Goal: Task Accomplishment & Management: Complete application form

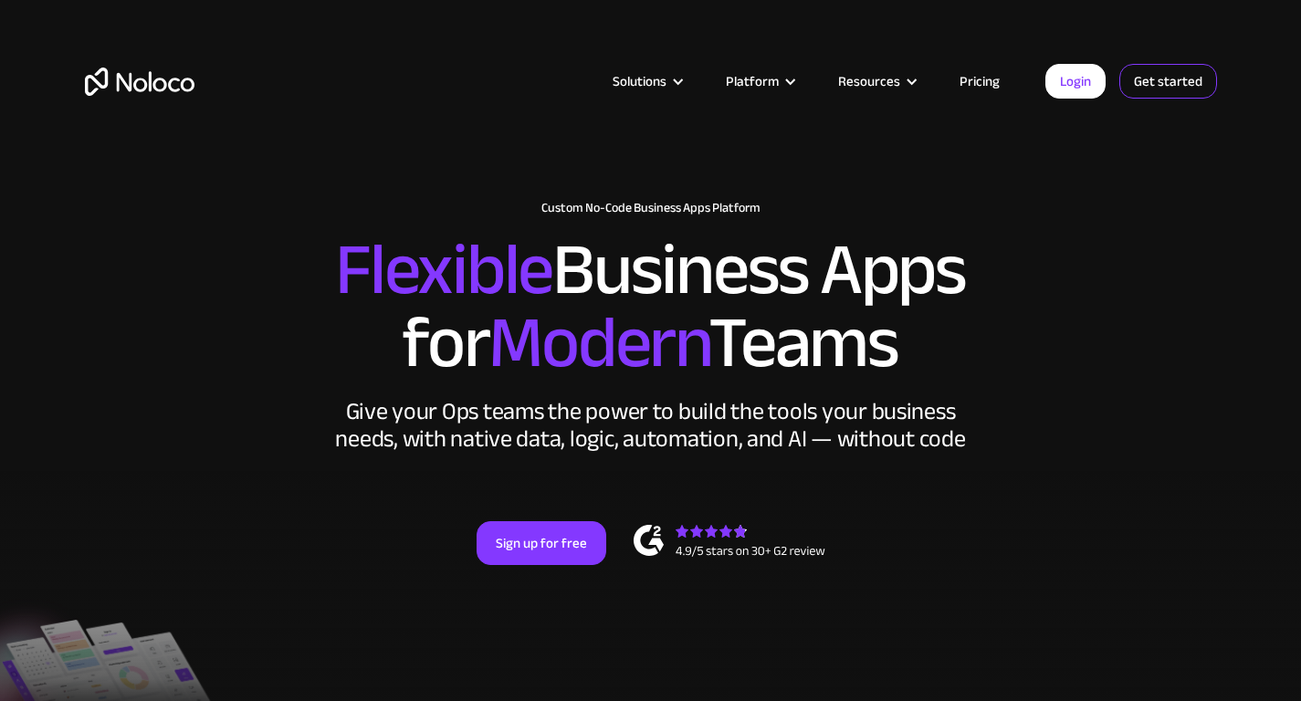
click at [1183, 80] on link "Get started" at bounding box center [1168, 81] width 98 height 35
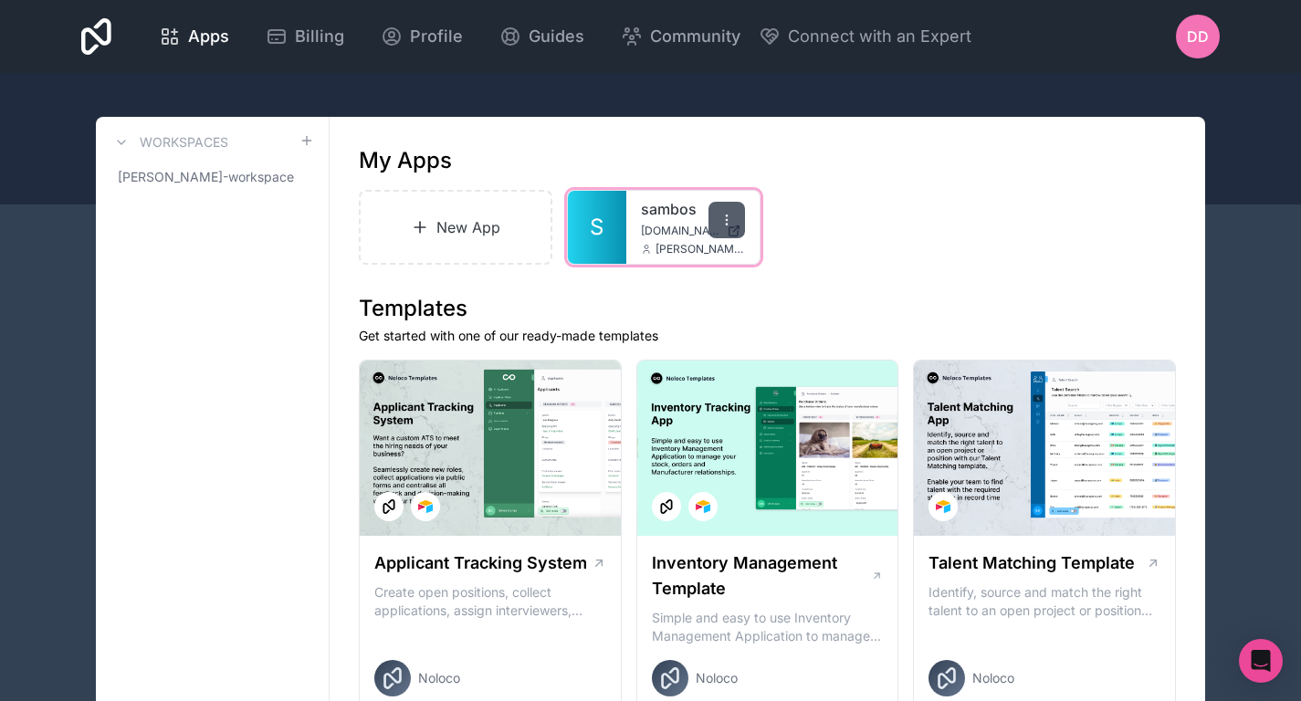
click at [721, 221] on icon at bounding box center [726, 220] width 15 height 15
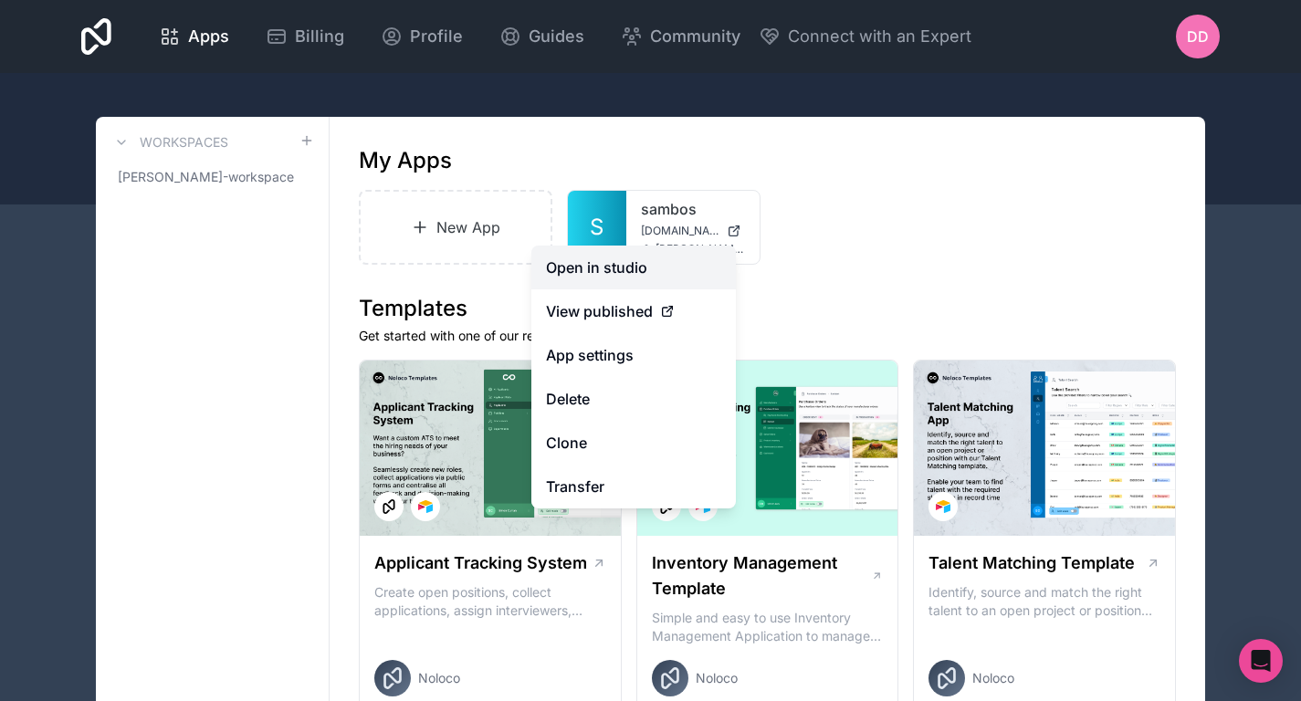
click at [639, 270] on link "Open in studio" at bounding box center [633, 268] width 205 height 44
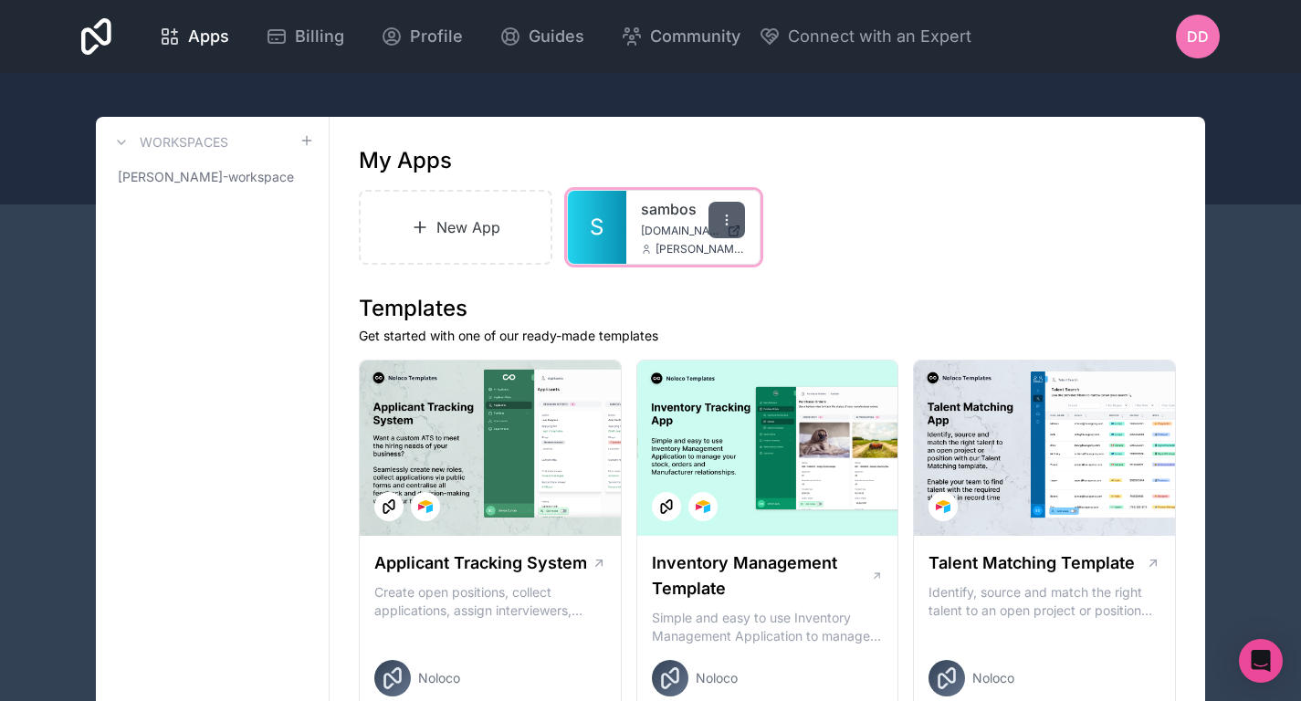
click at [720, 218] on icon at bounding box center [726, 220] width 15 height 15
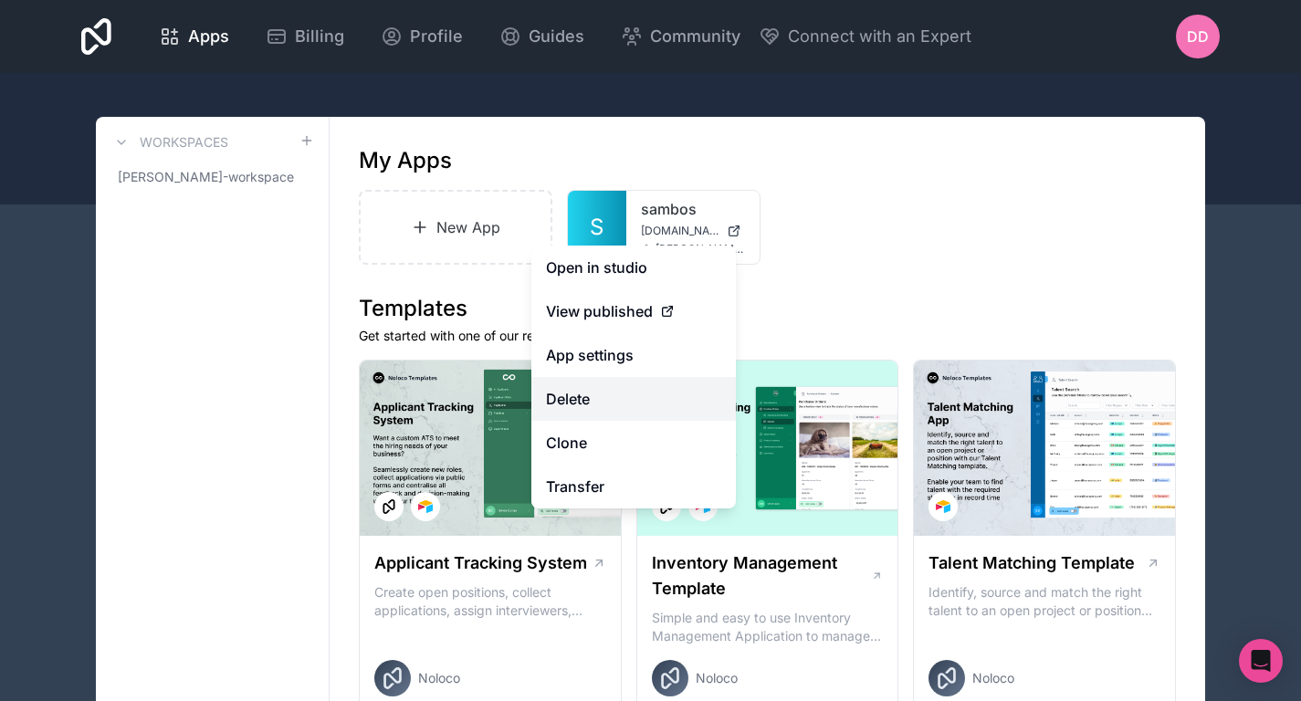
click at [593, 392] on button "Delete" at bounding box center [633, 399] width 205 height 44
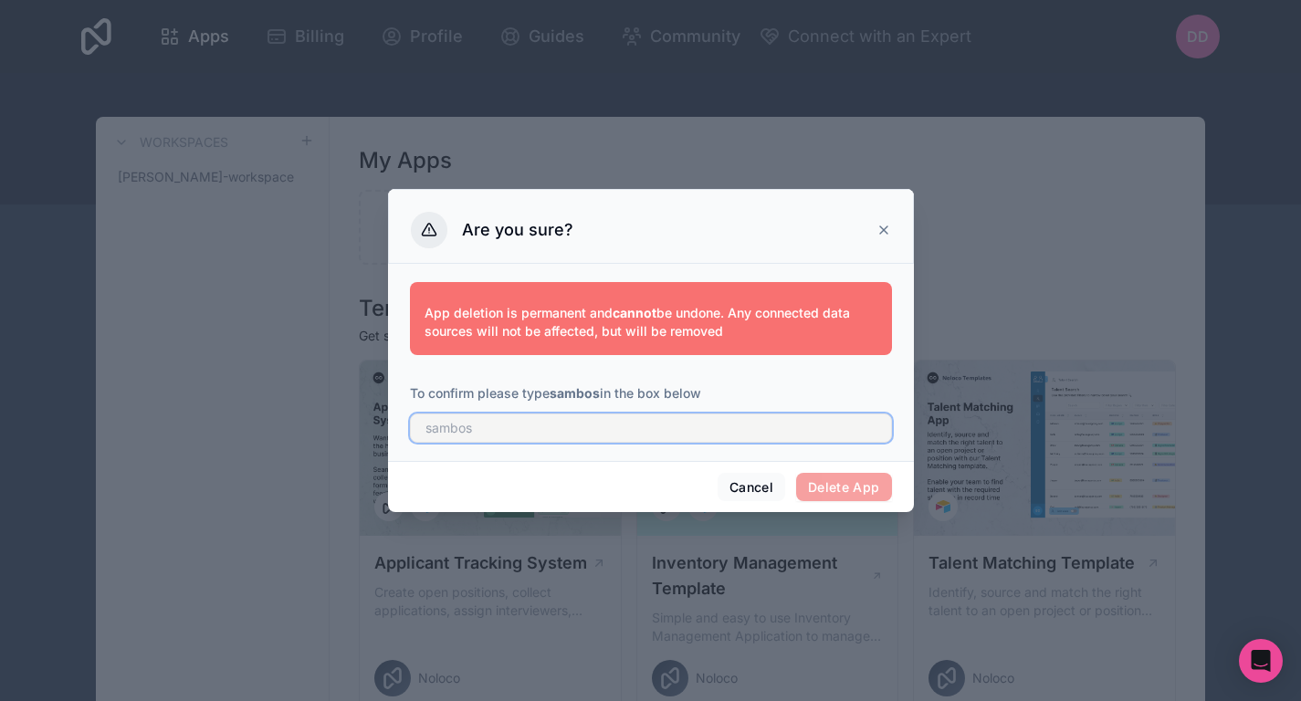
click at [551, 440] on input "text" at bounding box center [651, 428] width 482 height 29
type input "sambos"
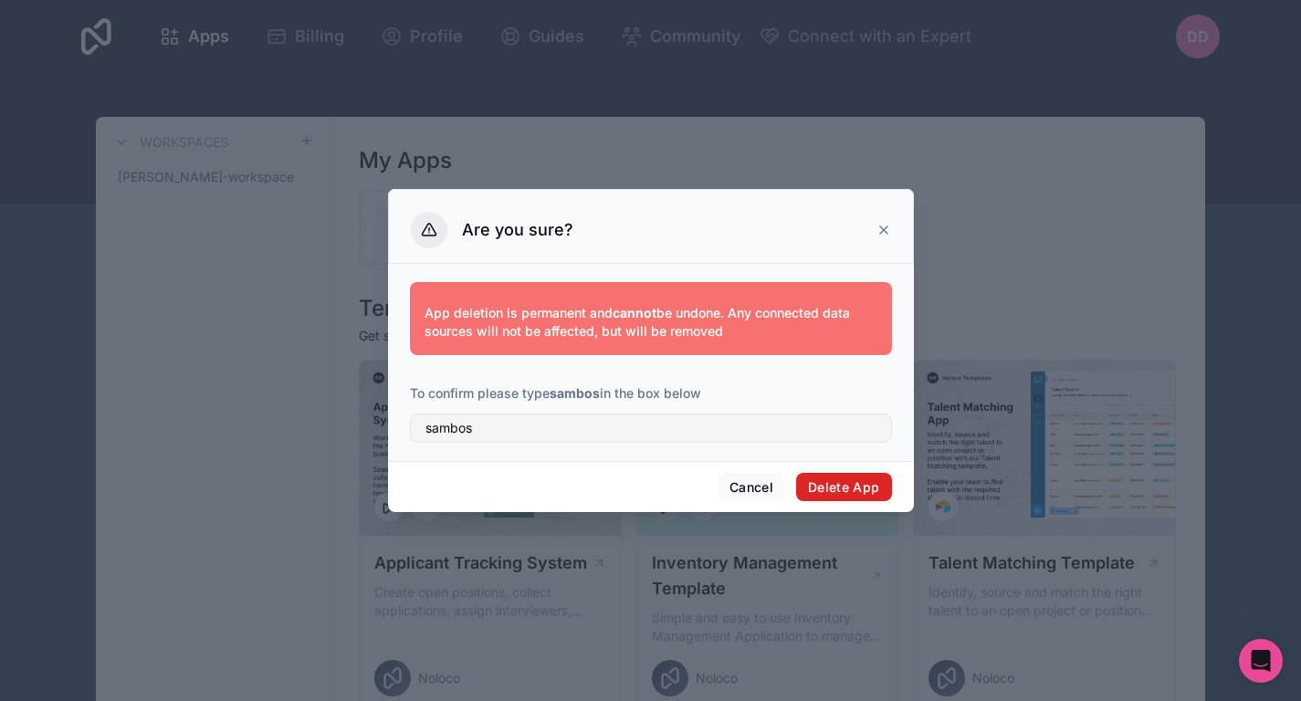
click at [881, 477] on button "Delete App" at bounding box center [844, 487] width 96 height 29
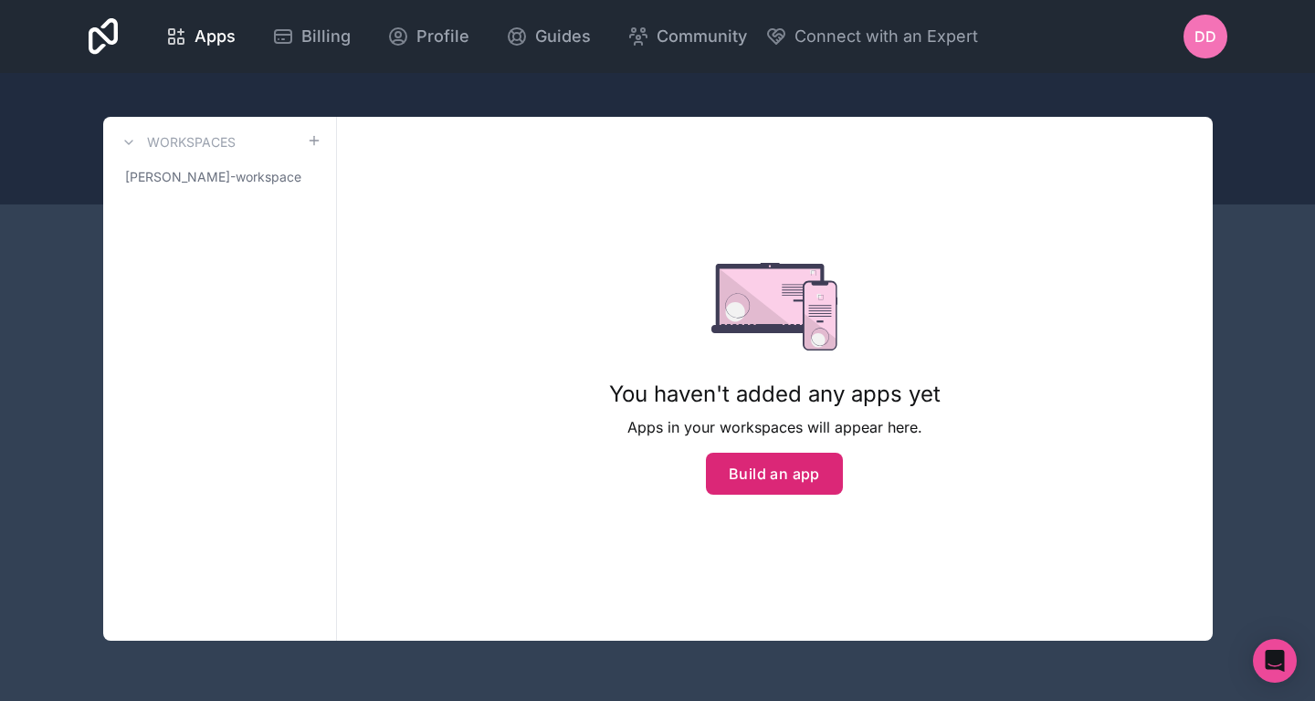
click at [780, 474] on button "Build an app" at bounding box center [774, 474] width 137 height 42
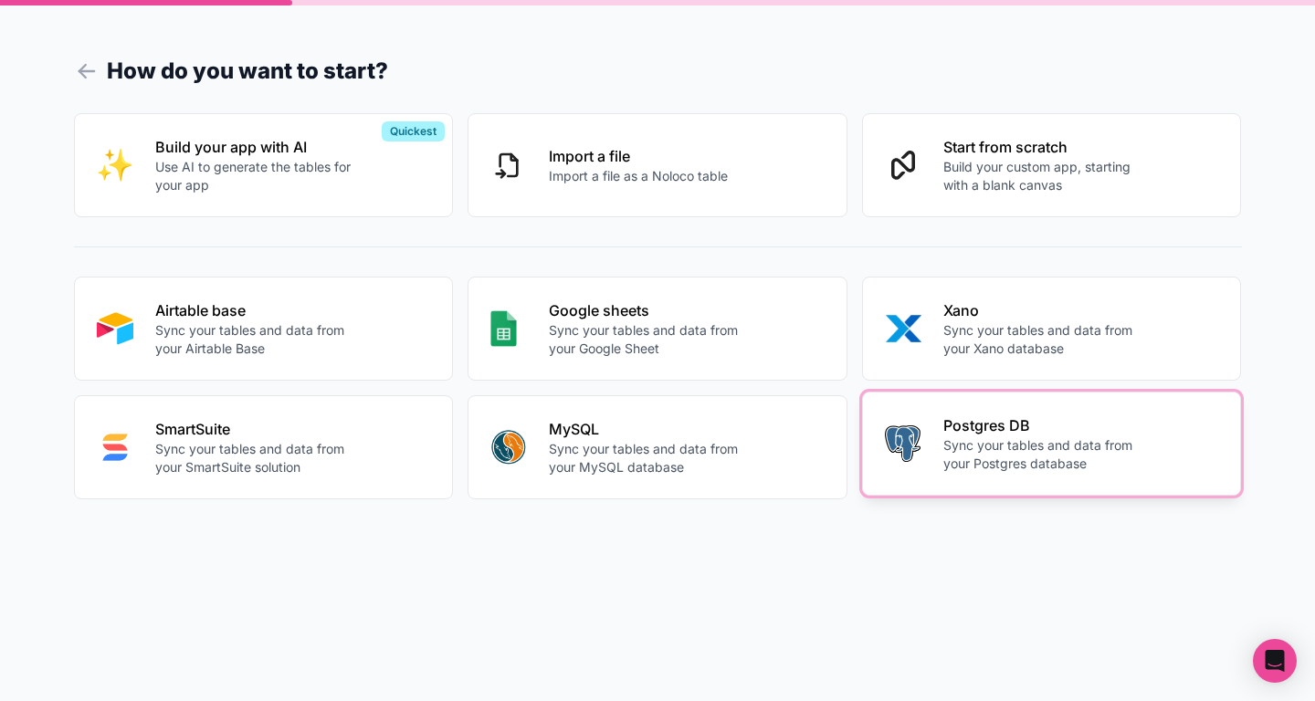
click at [1002, 432] on p "Postgres DB" at bounding box center [1044, 425] width 203 height 22
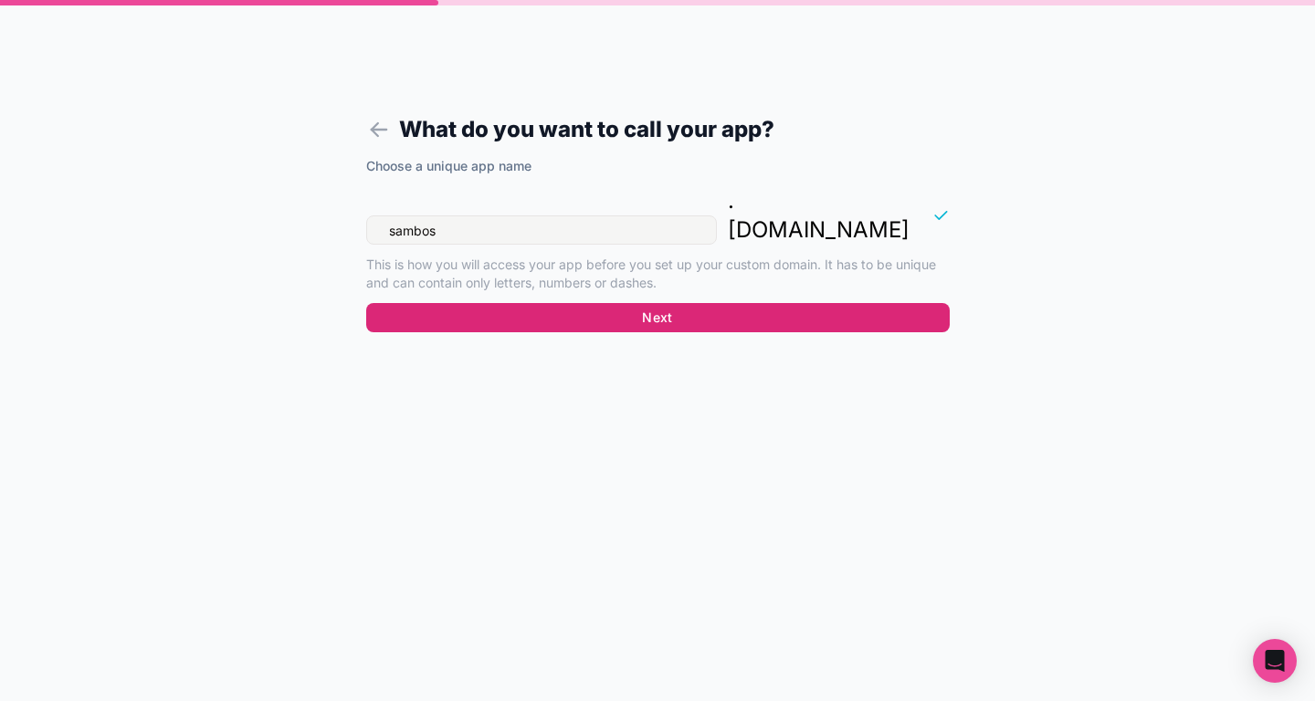
click at [639, 303] on button "Next" at bounding box center [657, 317] width 583 height 29
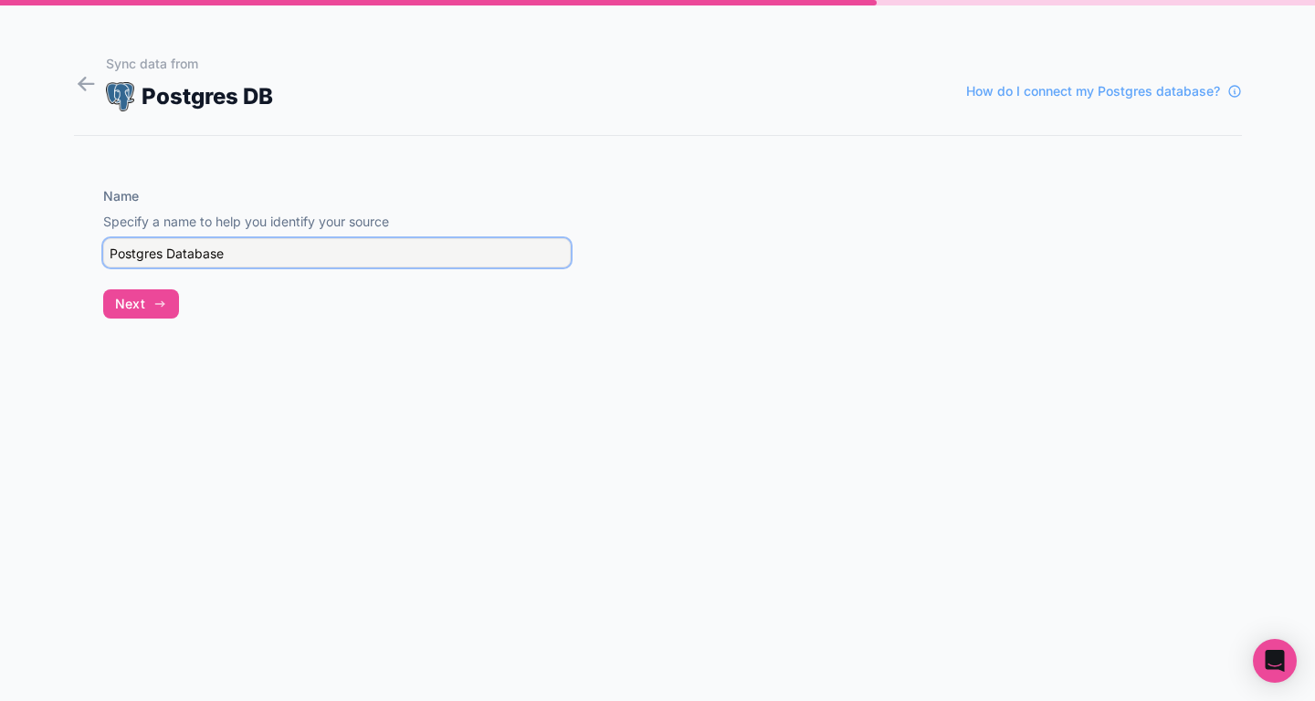
drag, startPoint x: 260, startPoint y: 255, endPoint x: 57, endPoint y: 253, distance: 203.6
click at [57, 253] on div "Sync data from Postgres DB How do I connect my Postgres database? Name Specify …" at bounding box center [657, 350] width 1315 height 701
type input "Supabase"
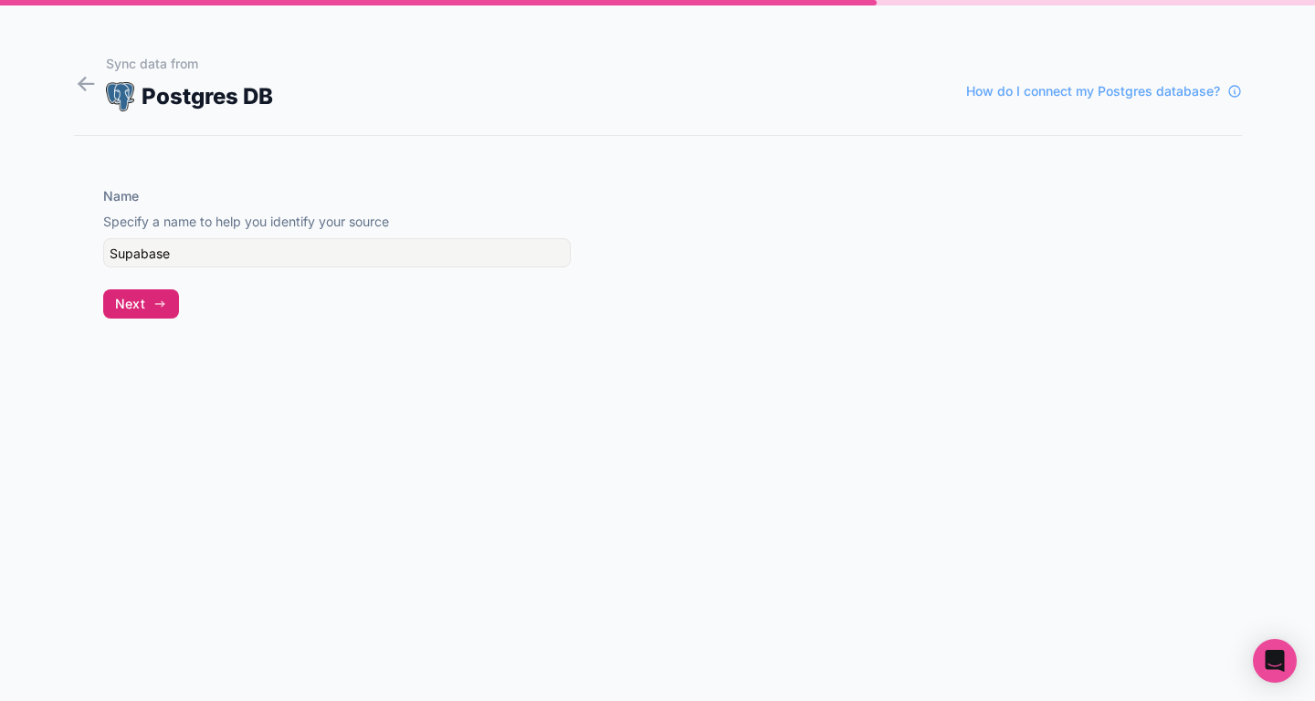
click at [143, 312] on button "Next" at bounding box center [141, 303] width 76 height 29
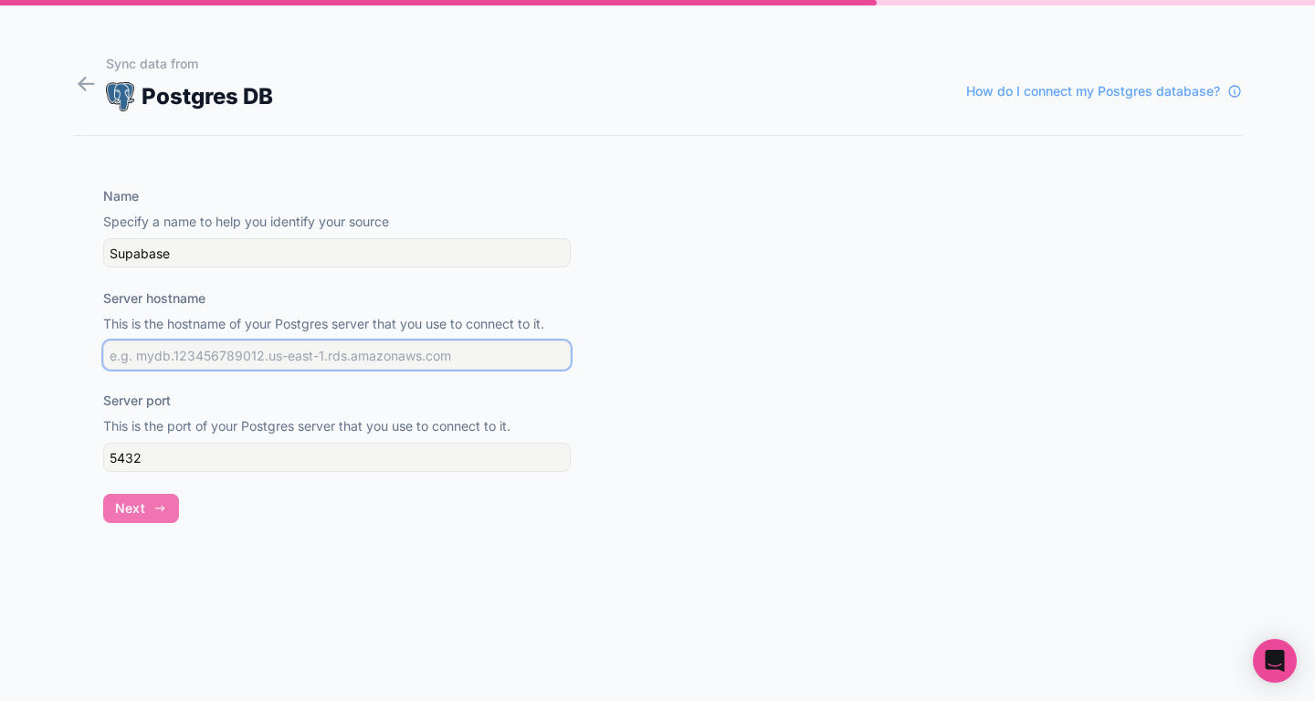
click at [211, 359] on input "Server hostname" at bounding box center [336, 355] width 467 height 29
paste input "postgresql://postgres:[YOUR-PASSWORD]@db.hotbpjkvhoagizlsdtty.supabase.co:5432/…"
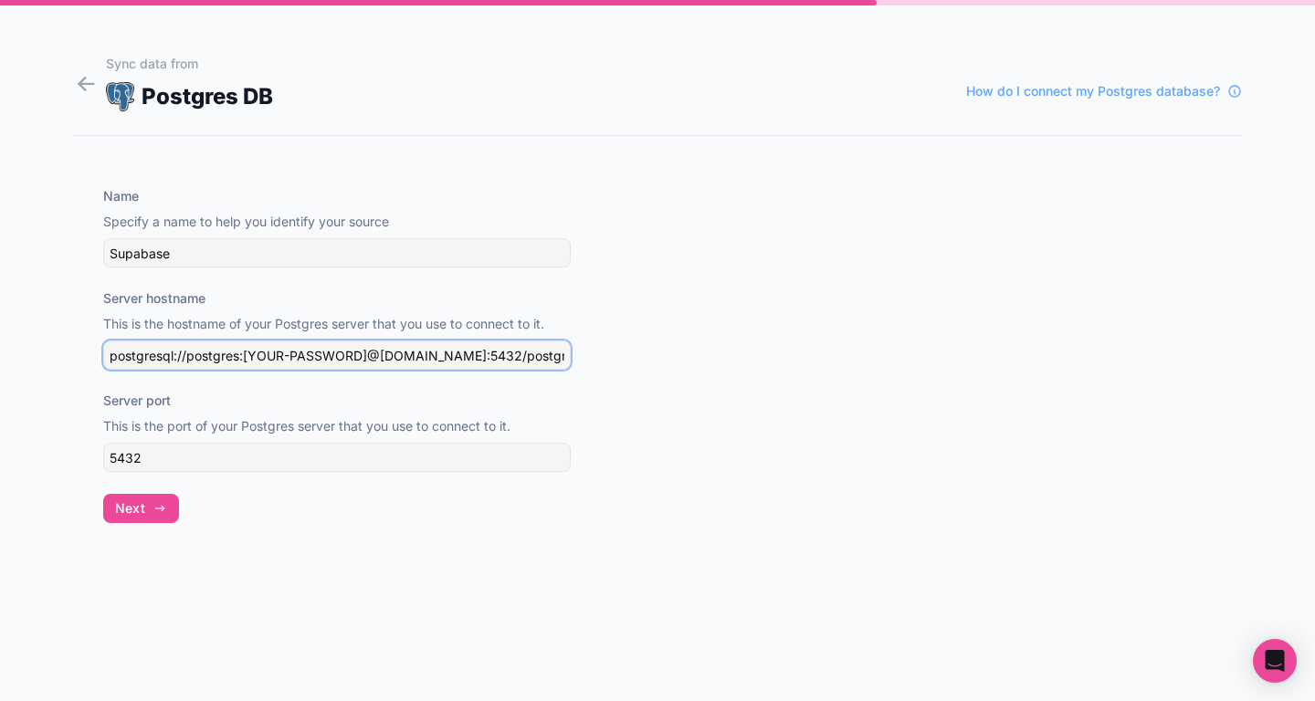
click at [225, 351] on input "postgresql://postgres:[YOUR-PASSWORD]@db.hotbpjkvhoagizlsdtty.supabase.co:5432/…" at bounding box center [336, 355] width 467 height 29
paste input "db.hotbpjkvhoagizlsdtty.supabase.co"
type input "db.hotbpjkvhoagizlsdtty.supabase.co"
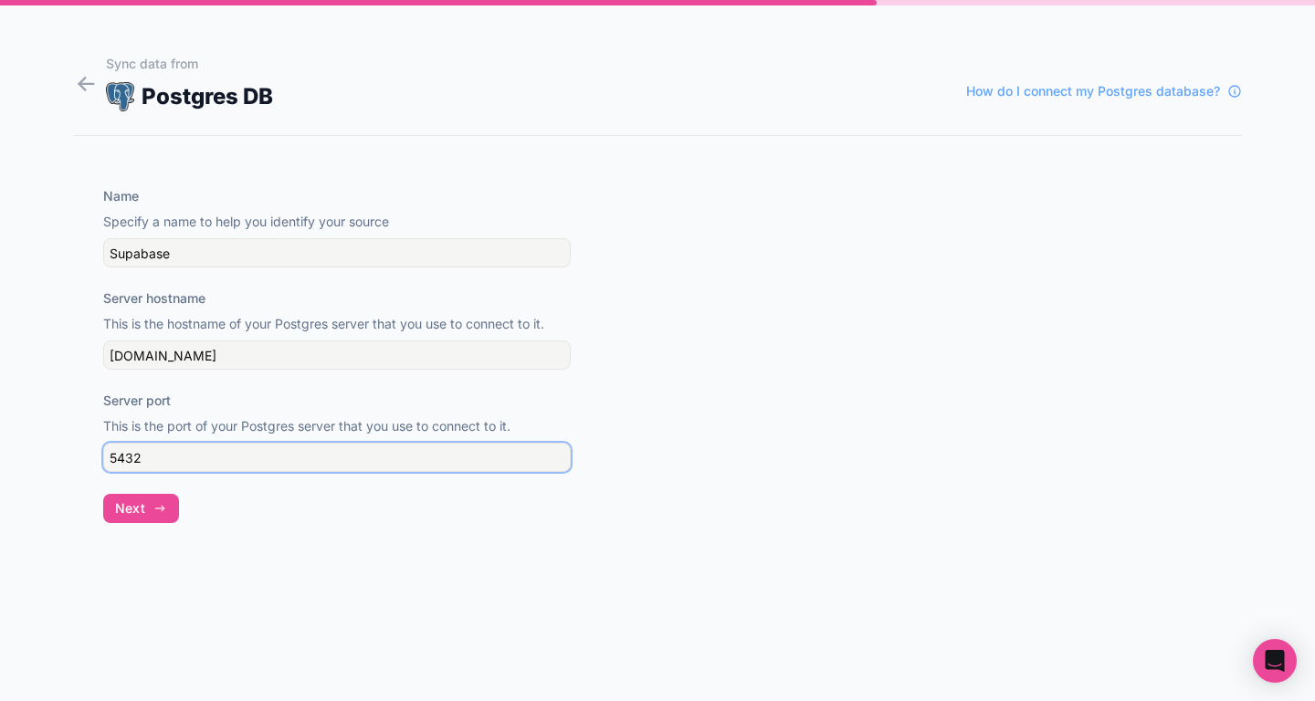
click at [163, 461] on input "5432" at bounding box center [336, 457] width 467 height 29
click at [605, 394] on div at bounding box center [921, 355] width 642 height 394
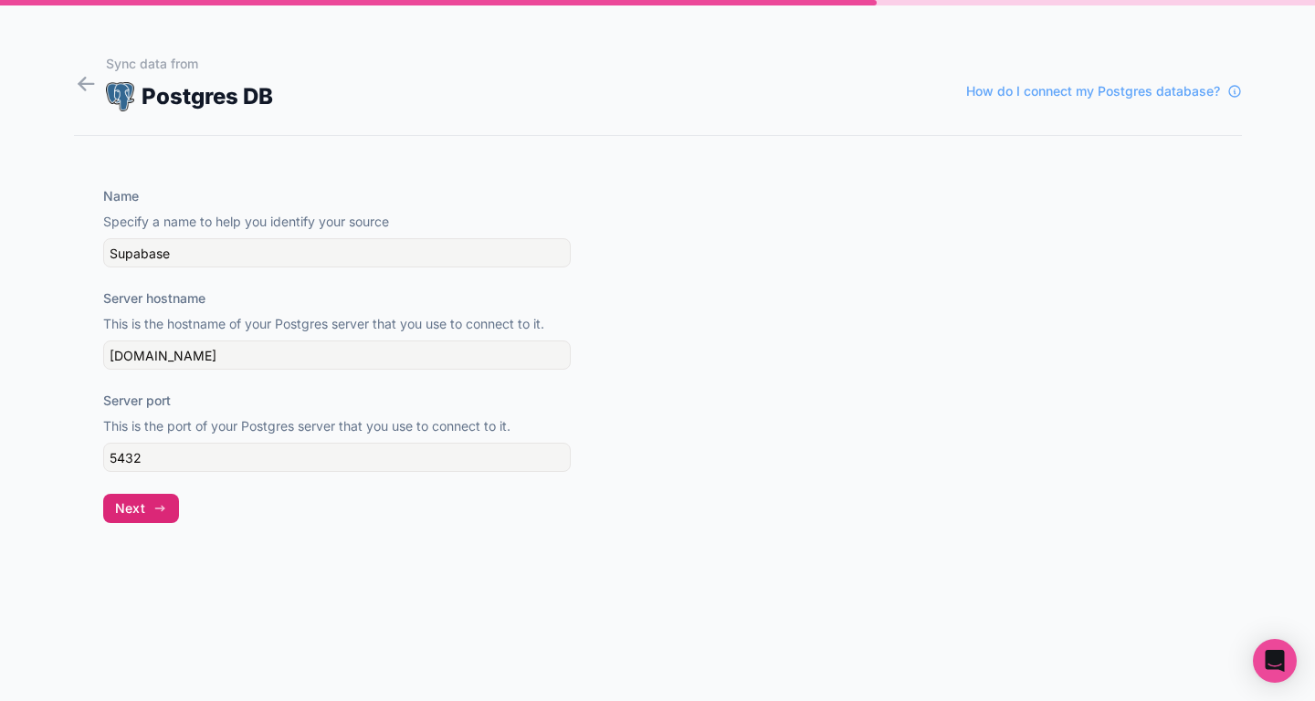
click at [128, 502] on span "Next" at bounding box center [130, 508] width 30 height 16
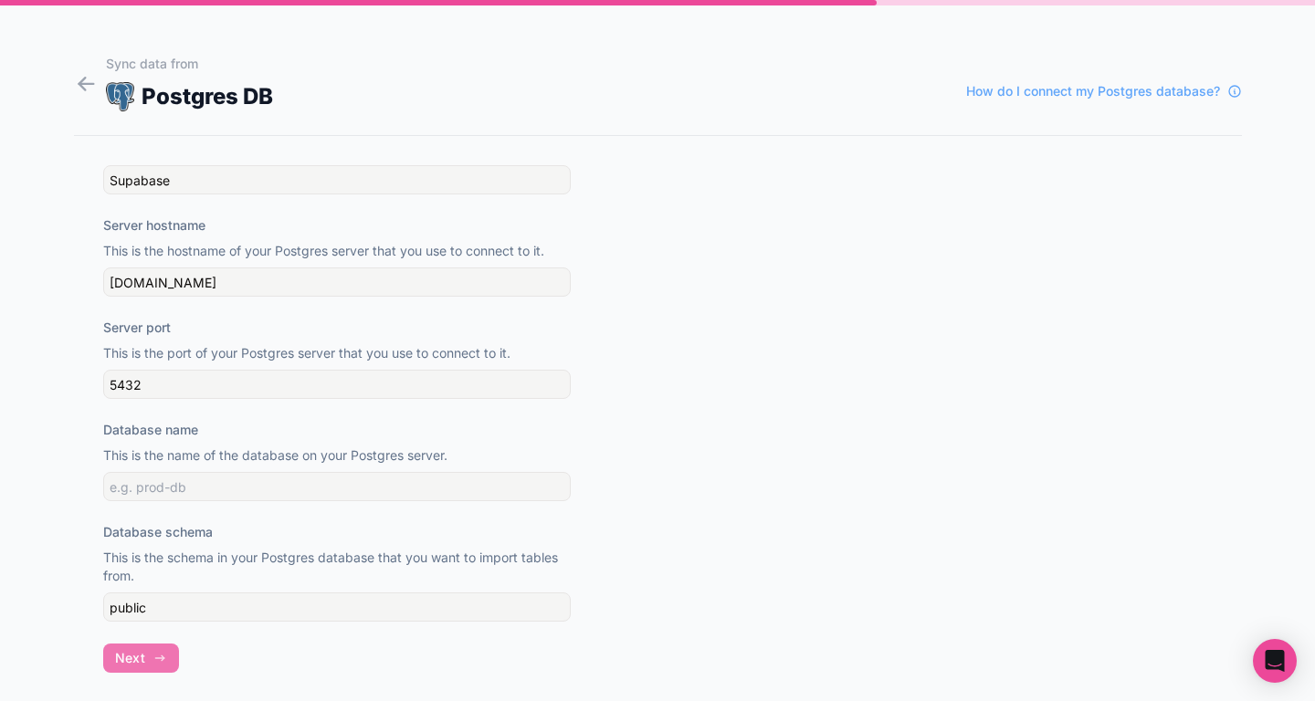
scroll to position [91, 0]
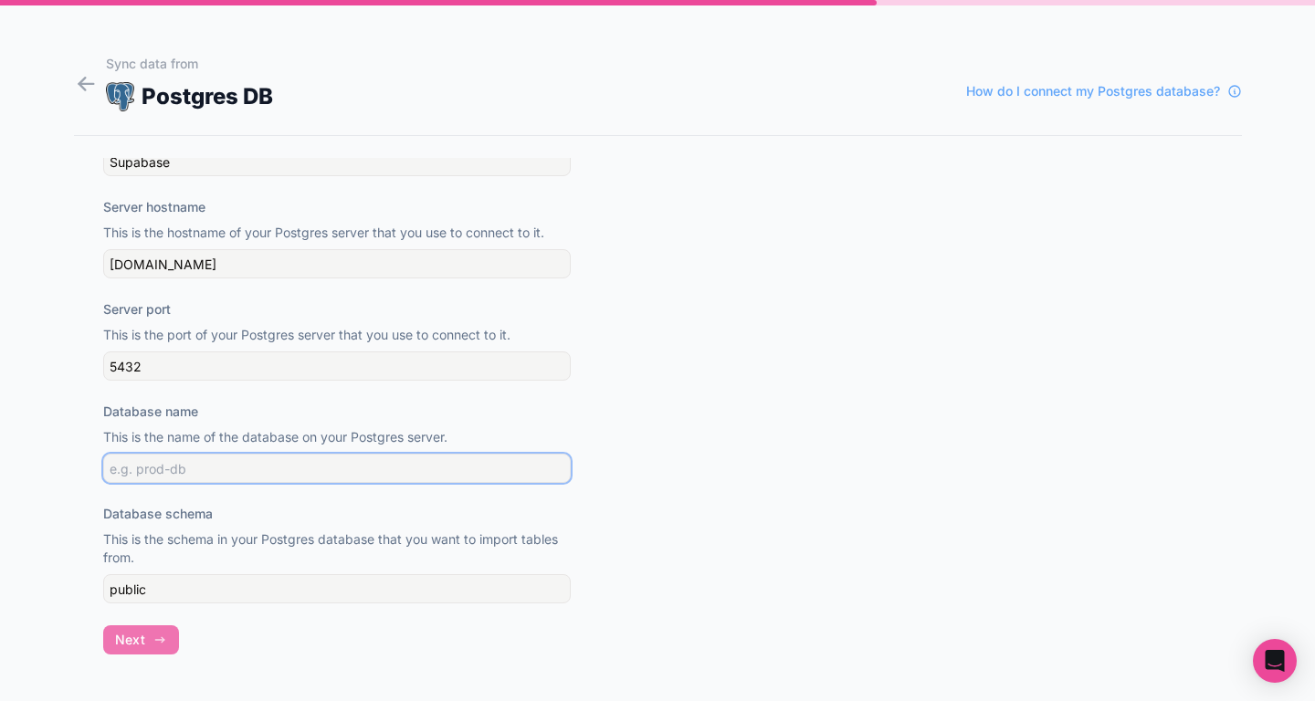
click at [298, 474] on input "Database name" at bounding box center [336, 468] width 467 height 29
paste input "postgres"
type input "postgres"
click at [130, 643] on span "Next" at bounding box center [130, 640] width 30 height 16
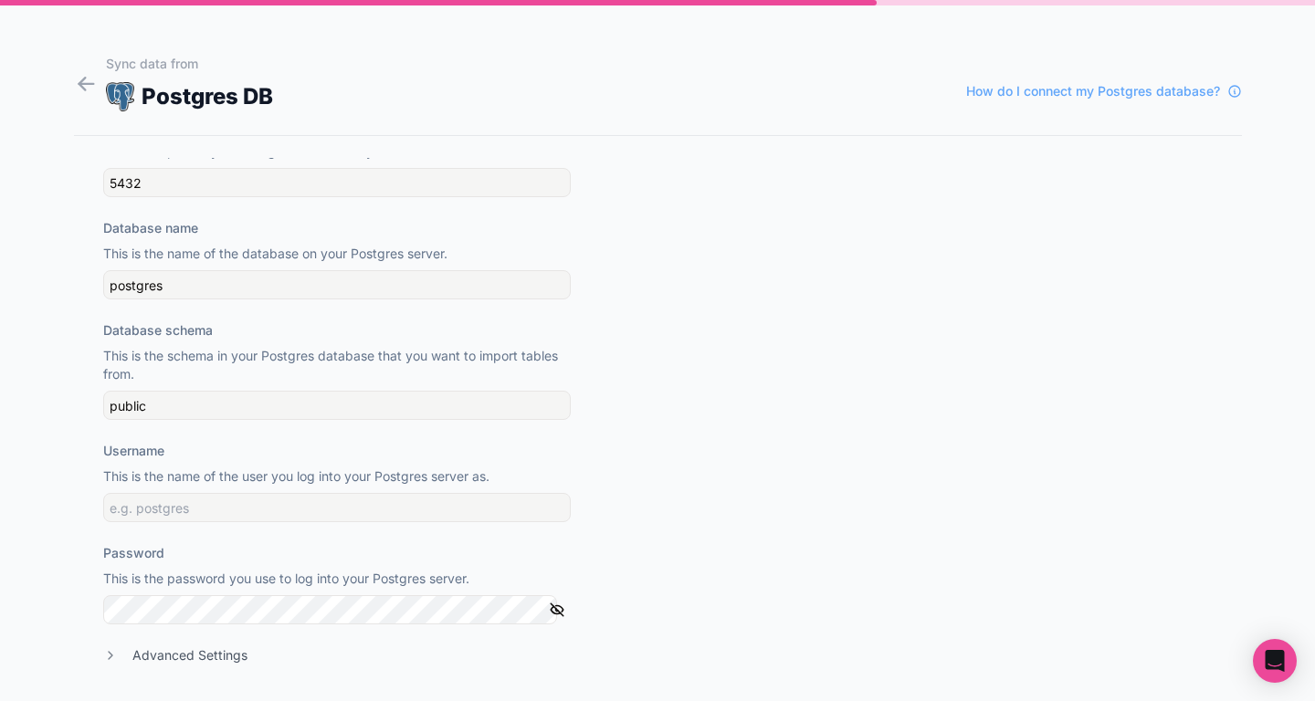
scroll to position [336, 0]
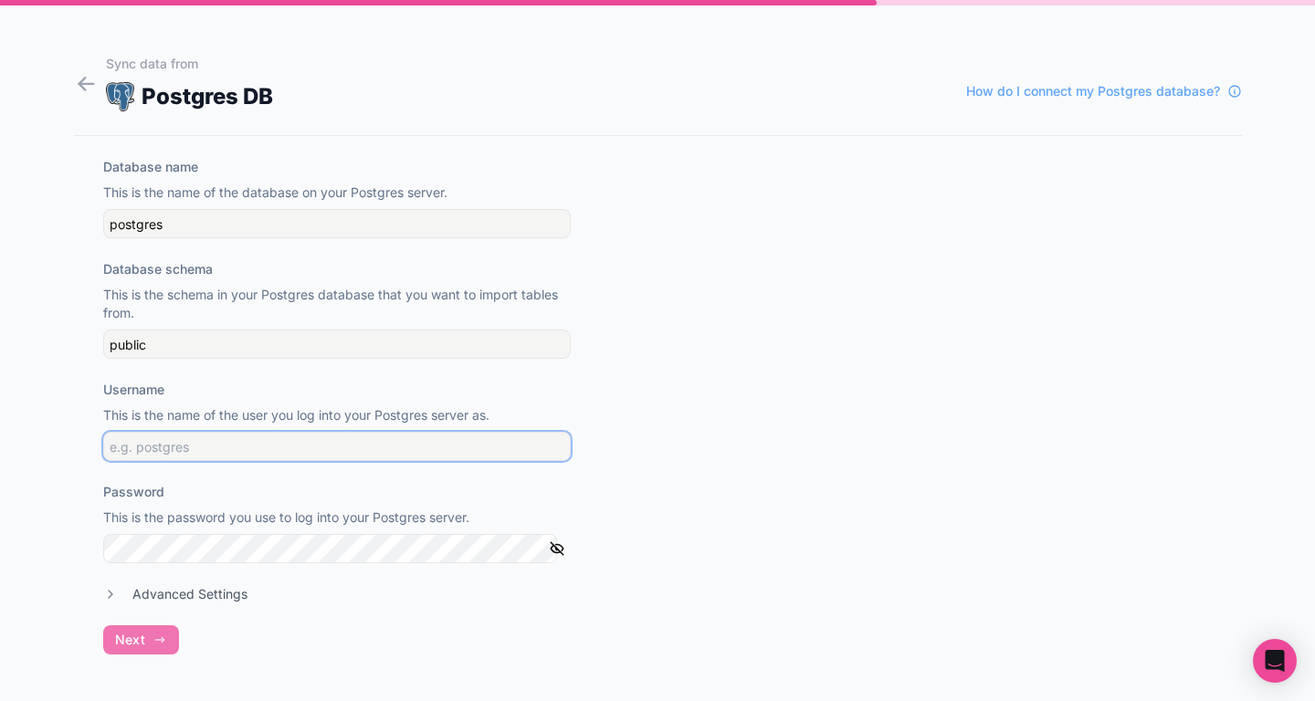
click at [237, 450] on input "Username" at bounding box center [336, 446] width 467 height 29
type input "darion@dariondanielscreative.com"
click at [112, 602] on div "Advanced Settings" at bounding box center [336, 594] width 467 height 18
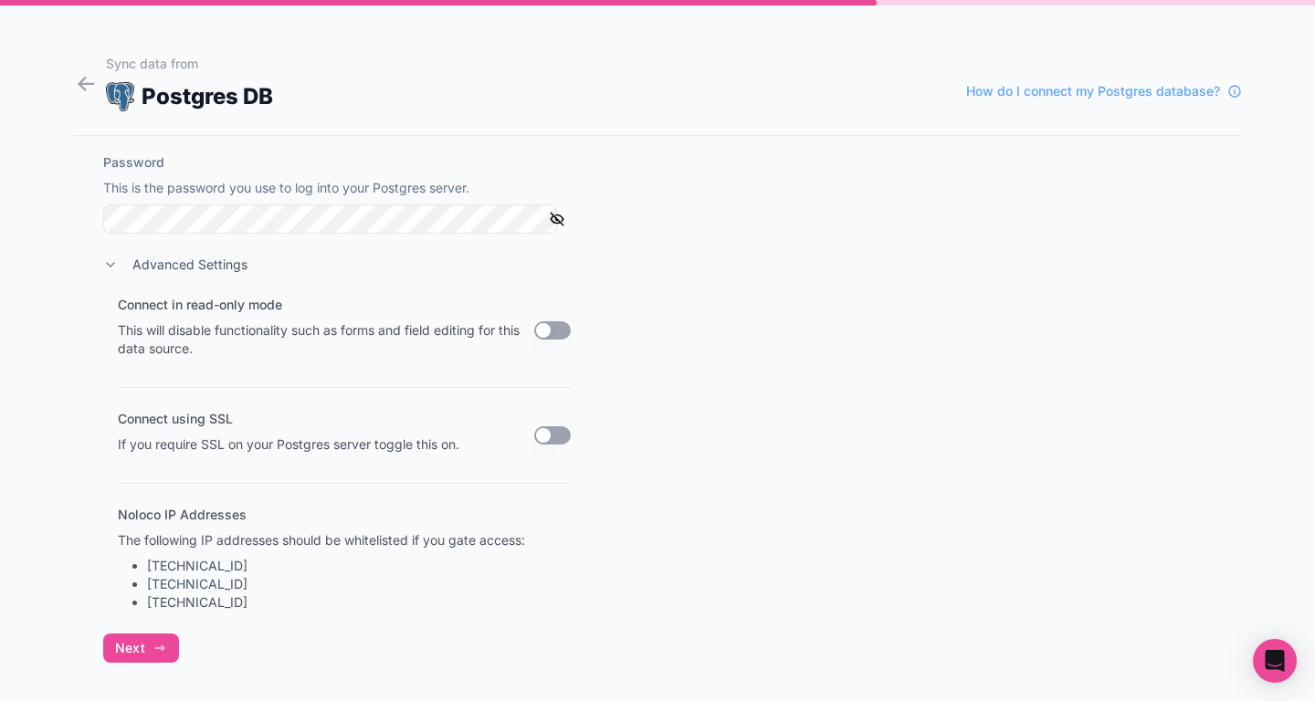
scroll to position [674, 0]
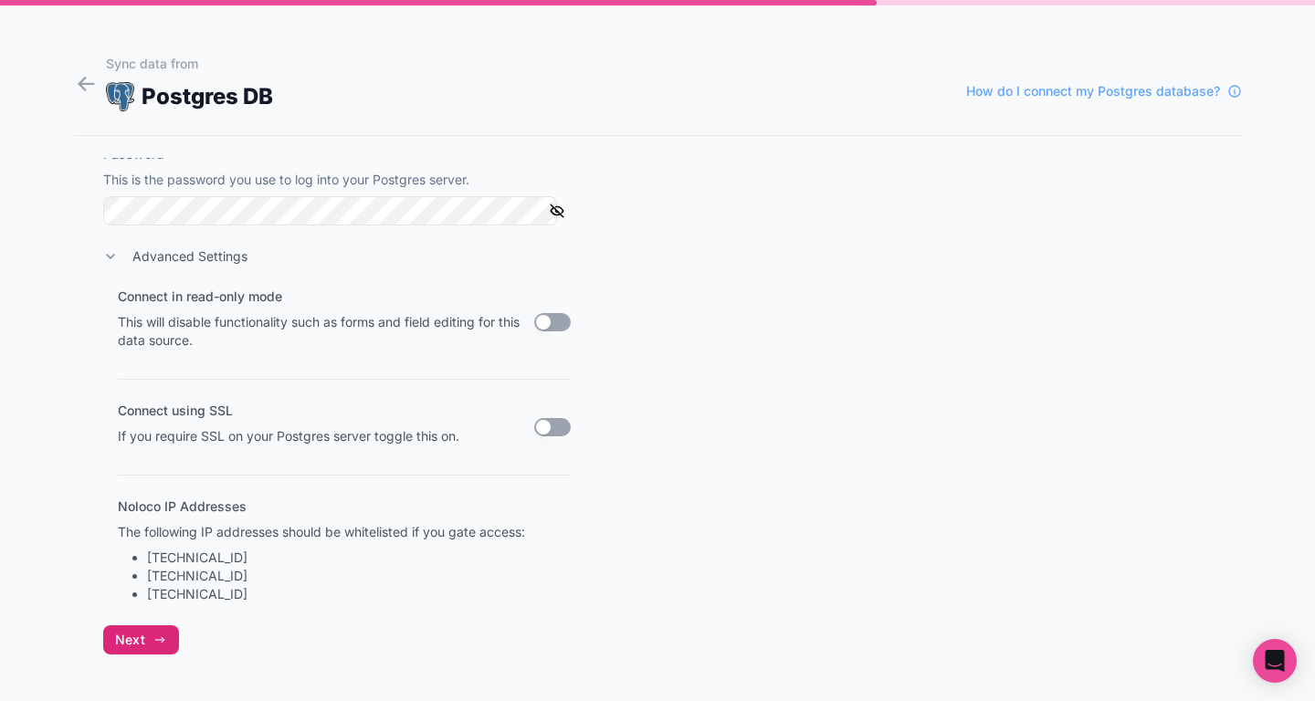
click at [128, 641] on span "Next" at bounding box center [130, 640] width 30 height 16
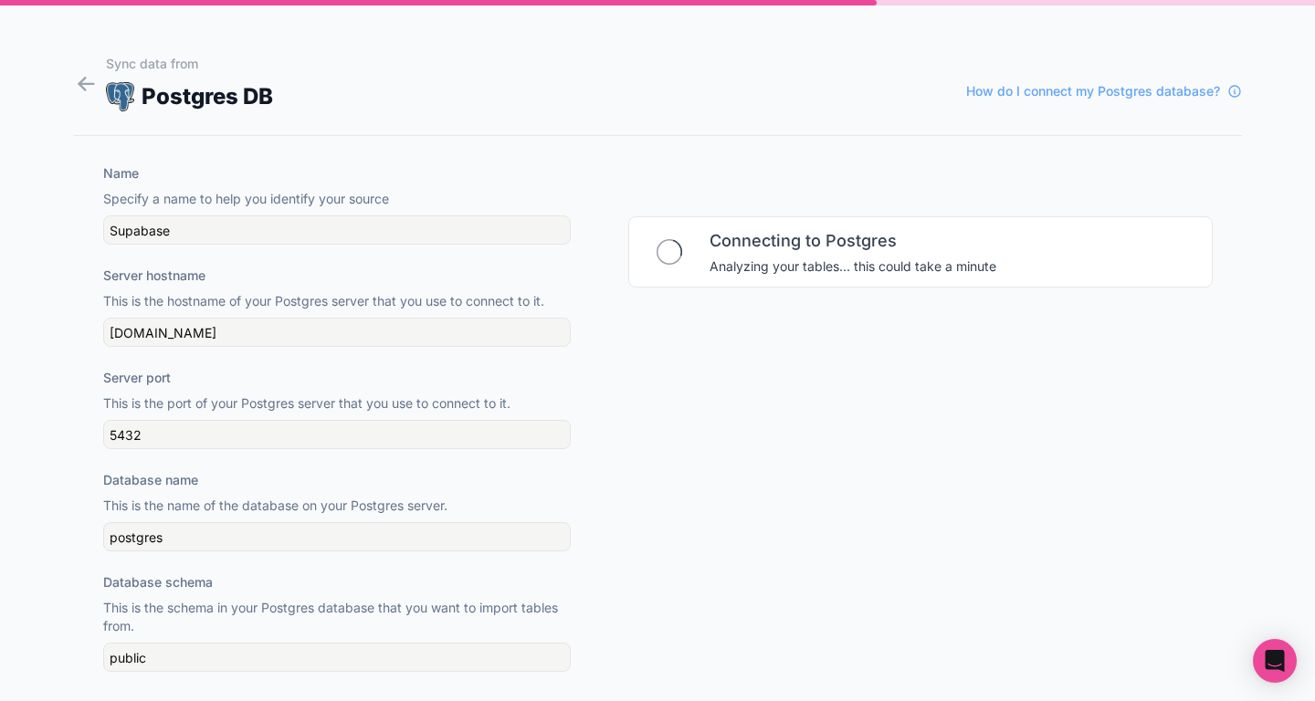
scroll to position [0, 0]
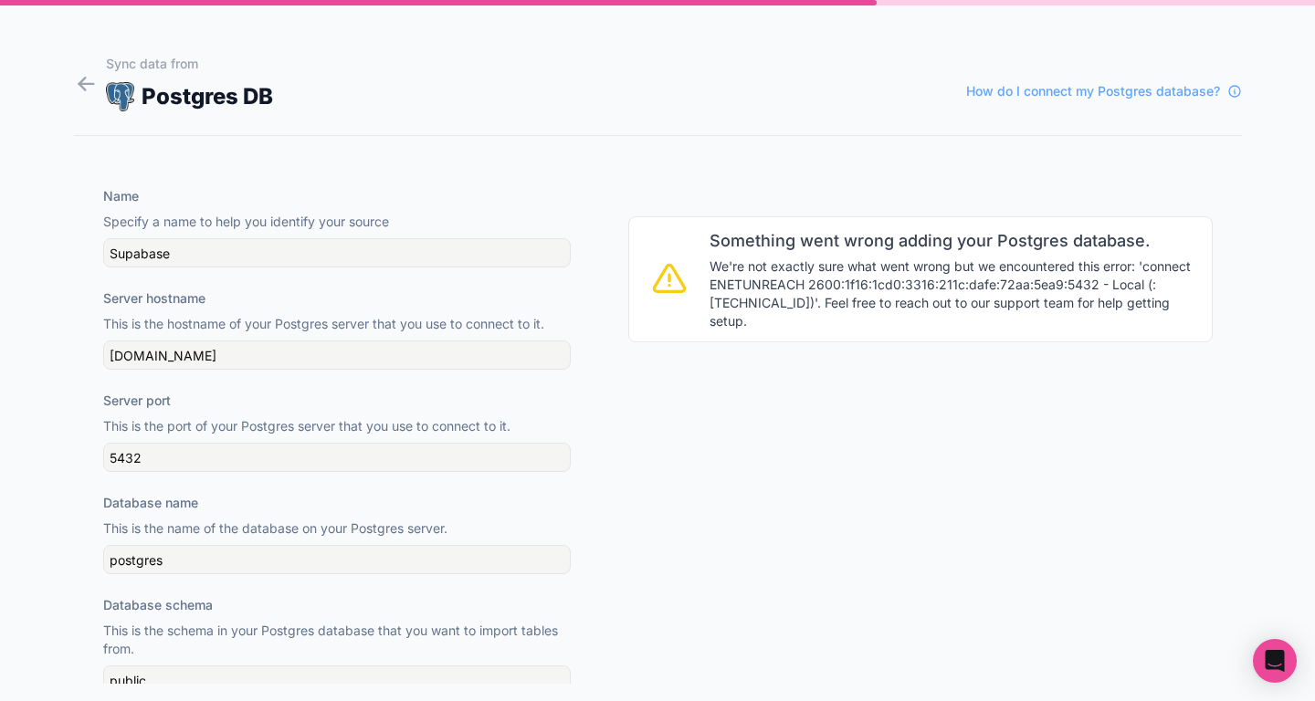
drag, startPoint x: 1047, startPoint y: 296, endPoint x: 759, endPoint y: 260, distance: 290.7
click at [759, 260] on div "Something went wrong adding your Postgres database. We're not exactly sure what…" at bounding box center [920, 279] width 584 height 126
drag, startPoint x: 737, startPoint y: 260, endPoint x: 923, endPoint y: 291, distance: 188.8
click at [915, 292] on span "We're not exactly sure what went wrong but we encountered this error: 'connect …" at bounding box center [954, 293] width 491 height 73
click at [1069, 282] on span "We're not exactly sure what went wrong but we encountered this error: 'connect …" at bounding box center [954, 293] width 491 height 73
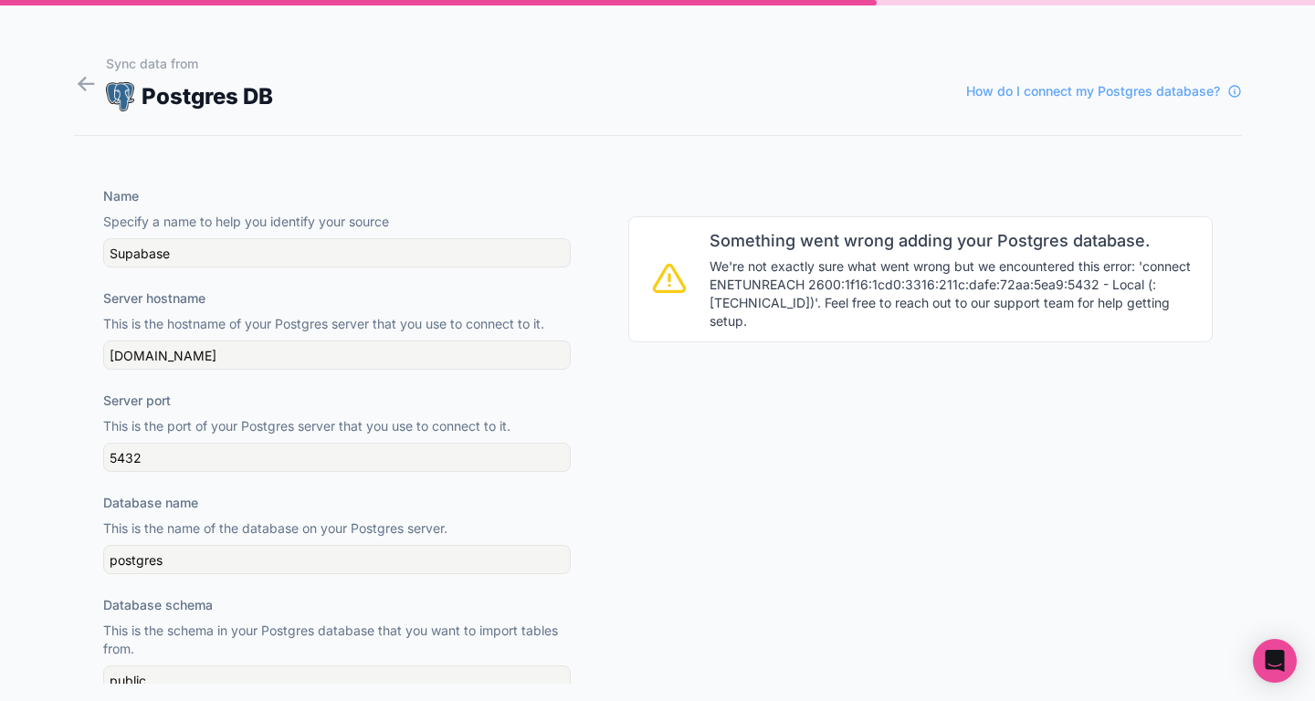
click at [1069, 282] on span "We're not exactly sure what went wrong but we encountered this error: 'connect …" at bounding box center [954, 293] width 491 height 73
click at [1066, 282] on span "We're not exactly sure what went wrong but we encountered this error: 'connect …" at bounding box center [954, 293] width 491 height 73
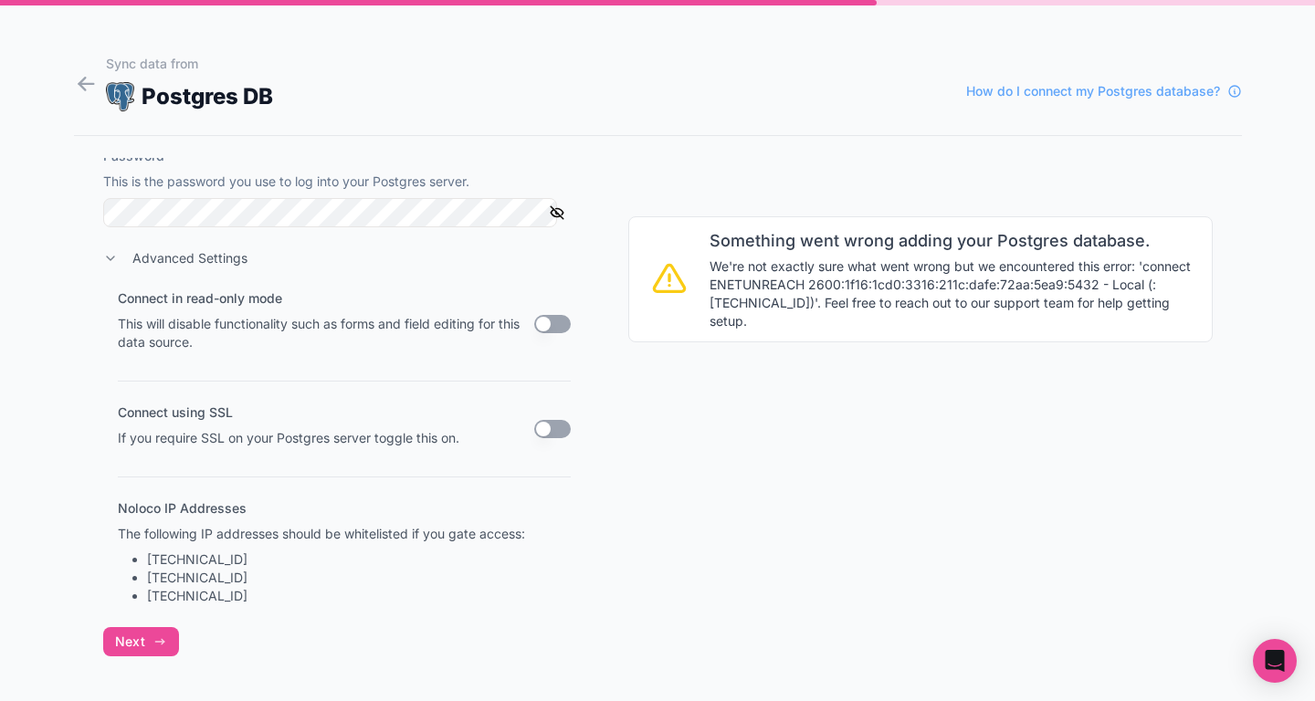
scroll to position [674, 0]
click at [116, 648] on button "Next" at bounding box center [141, 639] width 76 height 29
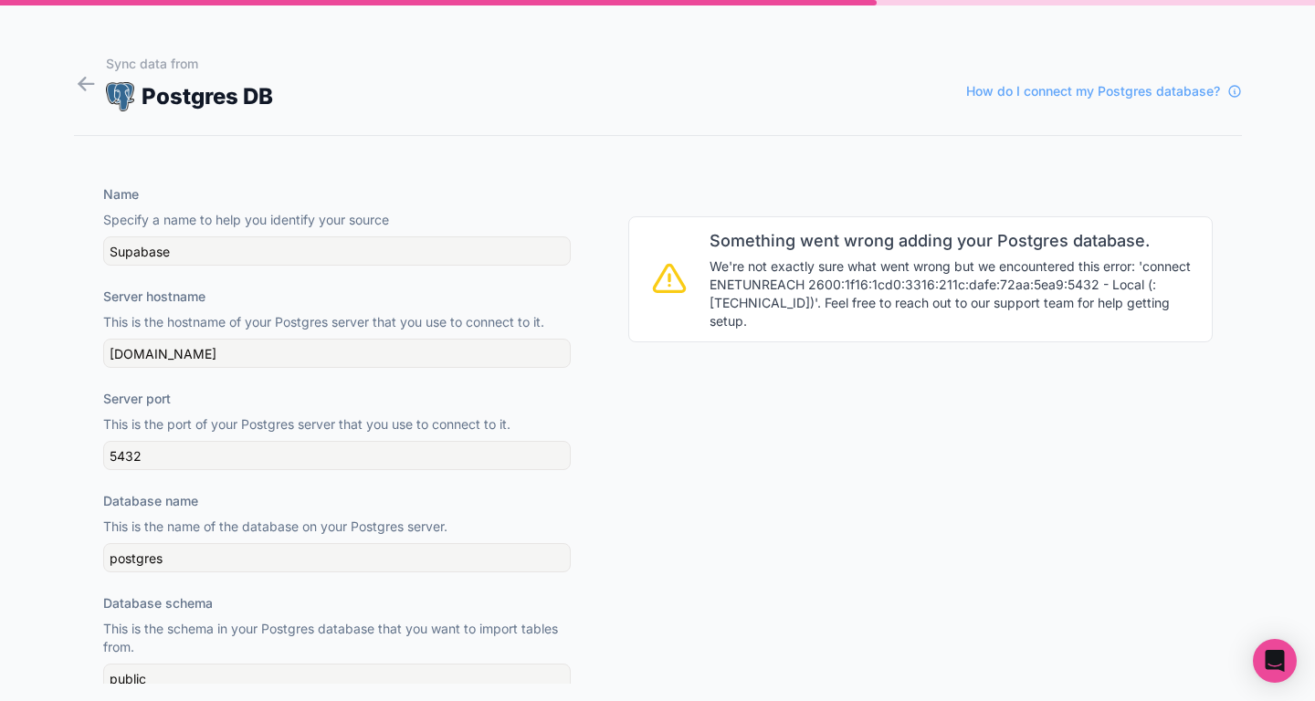
scroll to position [1, 0]
click at [210, 352] on input "db.hotbpjkvhoagizlsdtty.supabase.co" at bounding box center [336, 354] width 467 height 29
paste input "aws-1-us-east-2.pooler.supabase.com"
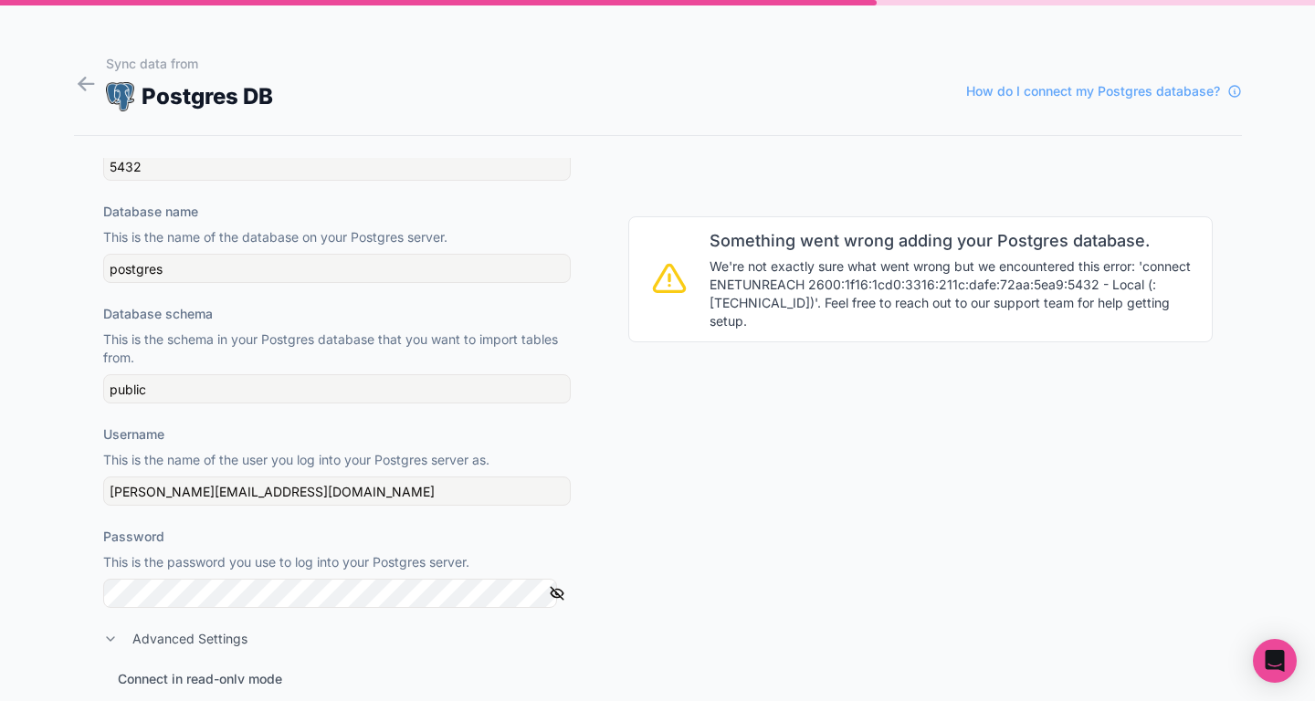
scroll to position [295, 0]
type input "aws-1-us-east-2.pooler.supabase.com"
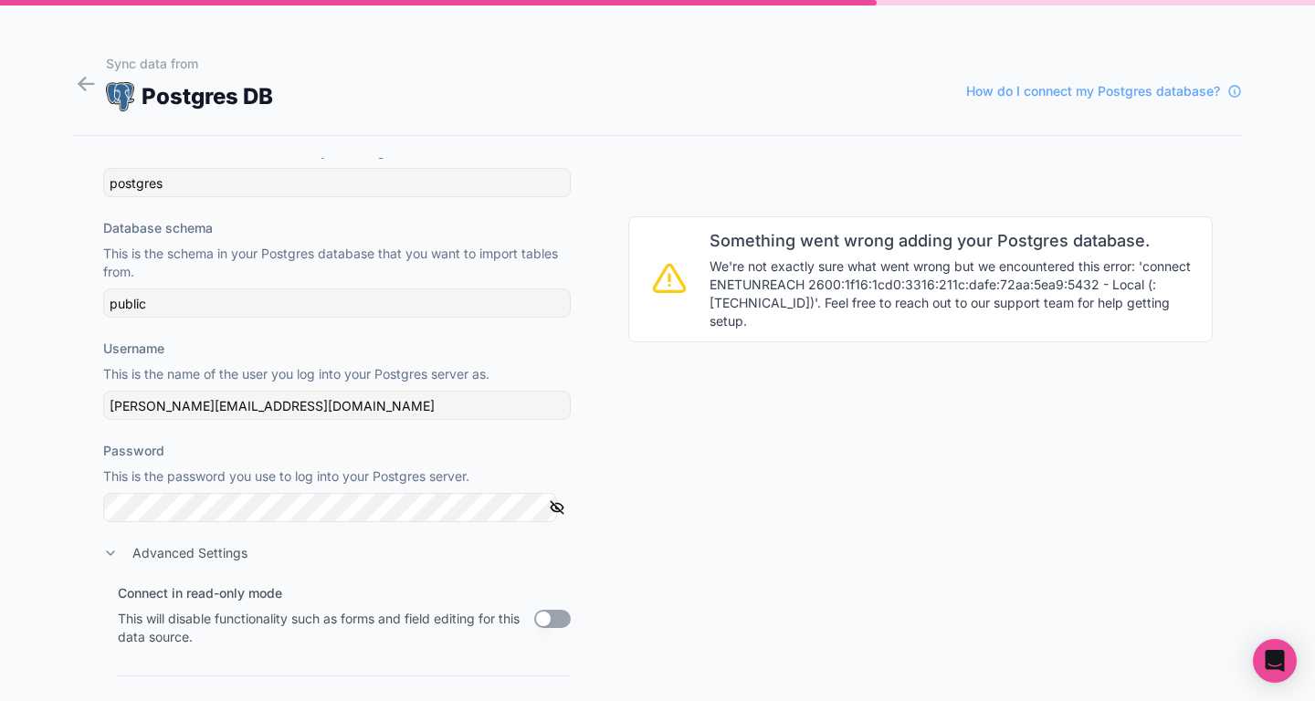
scroll to position [404, 0]
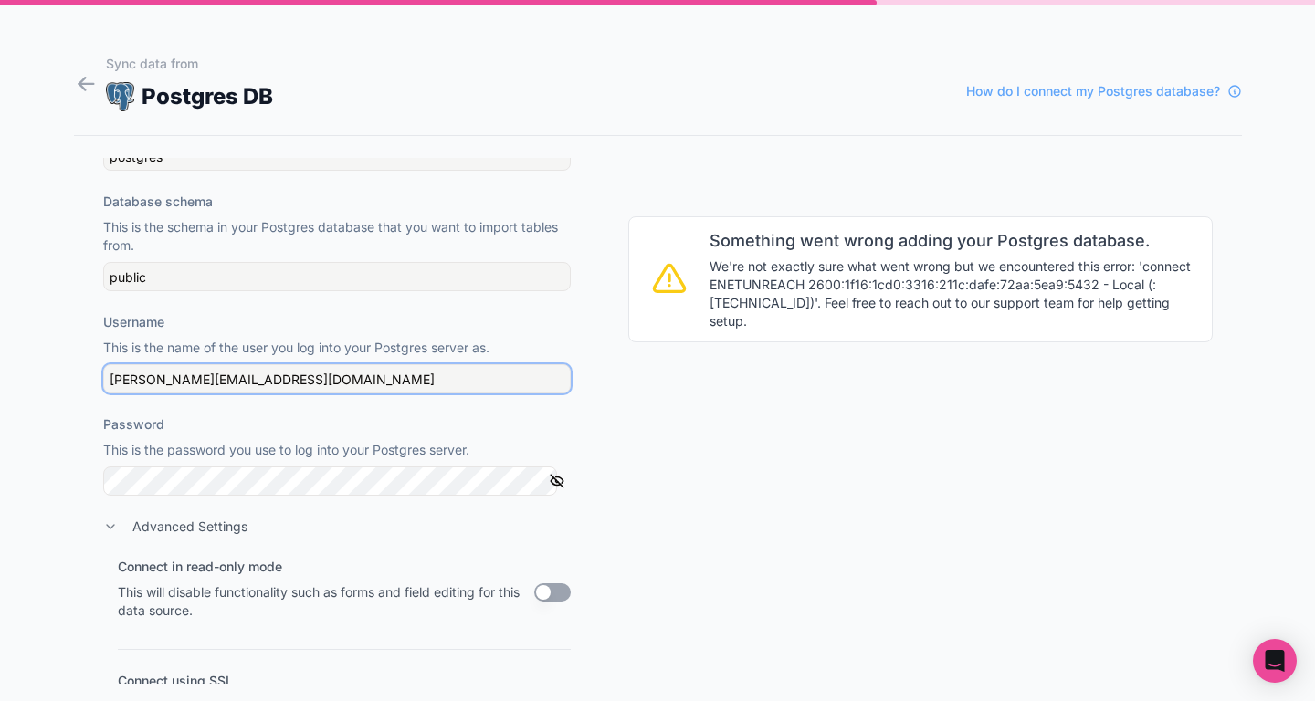
click at [279, 369] on input "darion@dariondanielscreative.com" at bounding box center [336, 378] width 467 height 29
paste input "postgres"
type input "postgres"
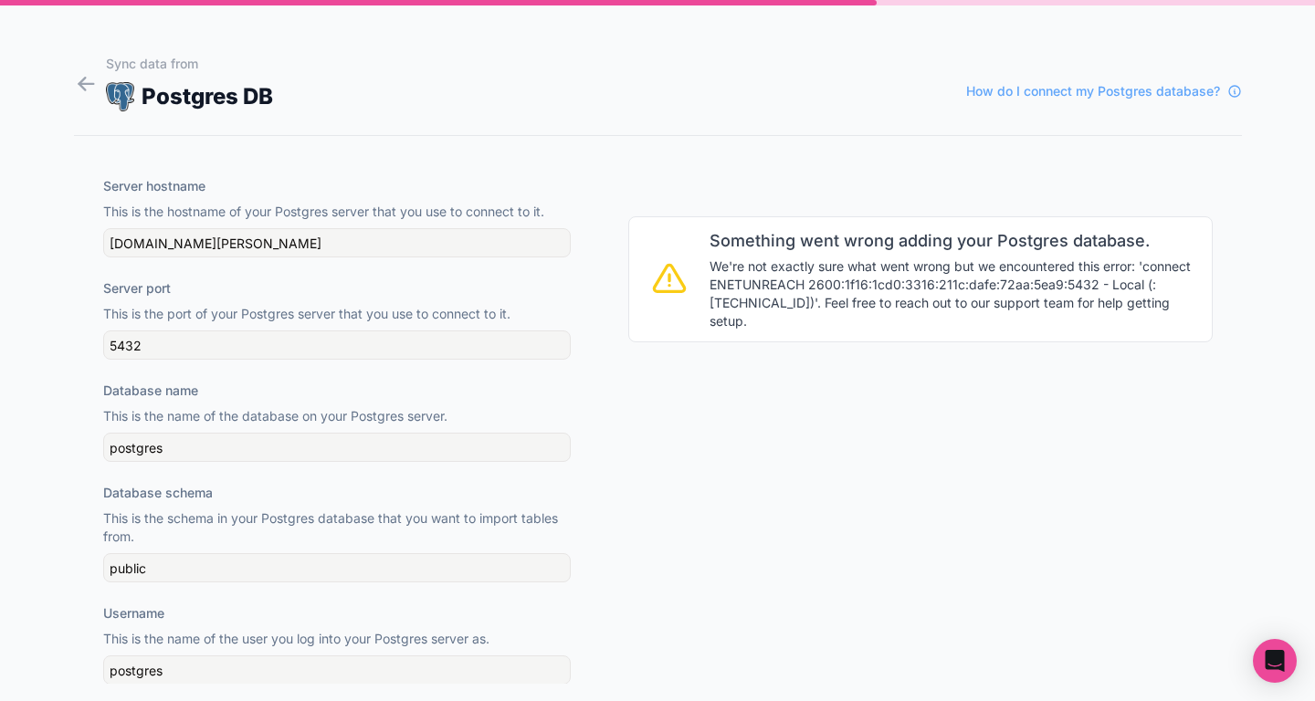
scroll to position [94, 0]
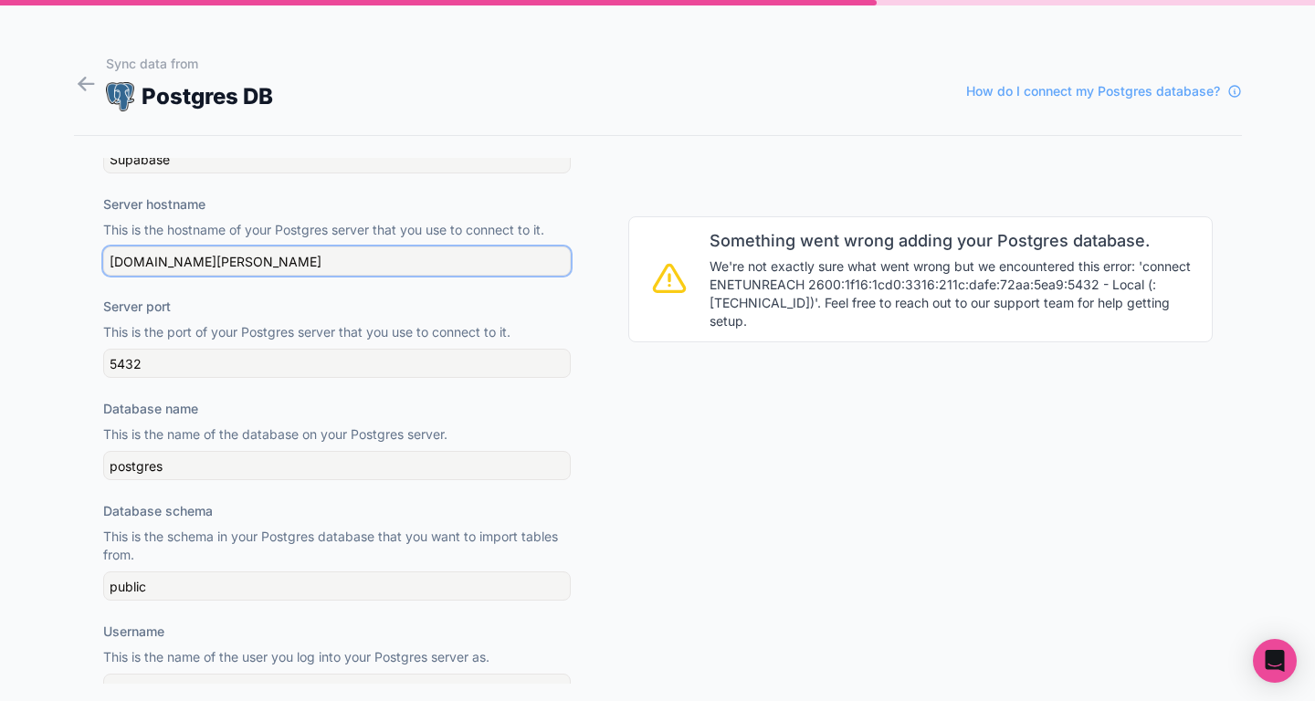
click at [361, 257] on input "aws-1-us-east-2.pooler.supabase.com" at bounding box center [336, 260] width 467 height 29
paste input "db.hotbpjkvhoagizlsdtty.supabase.co"
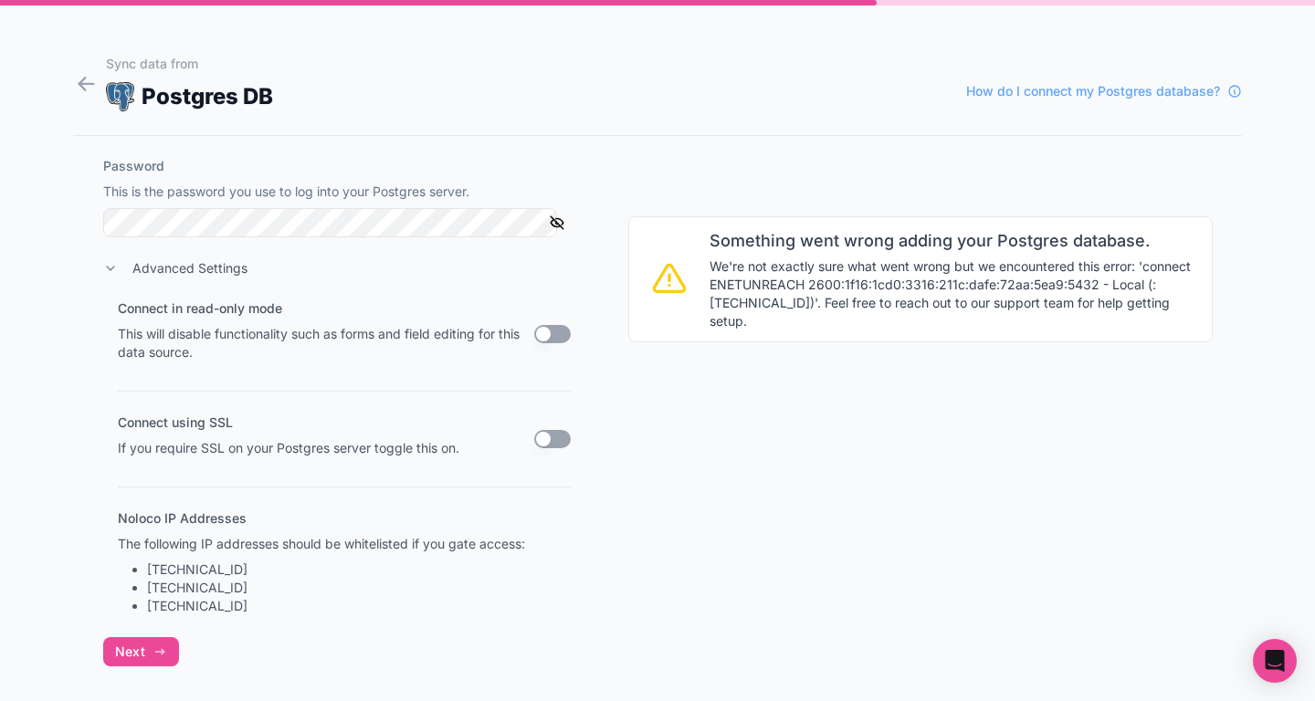
scroll to position [674, 0]
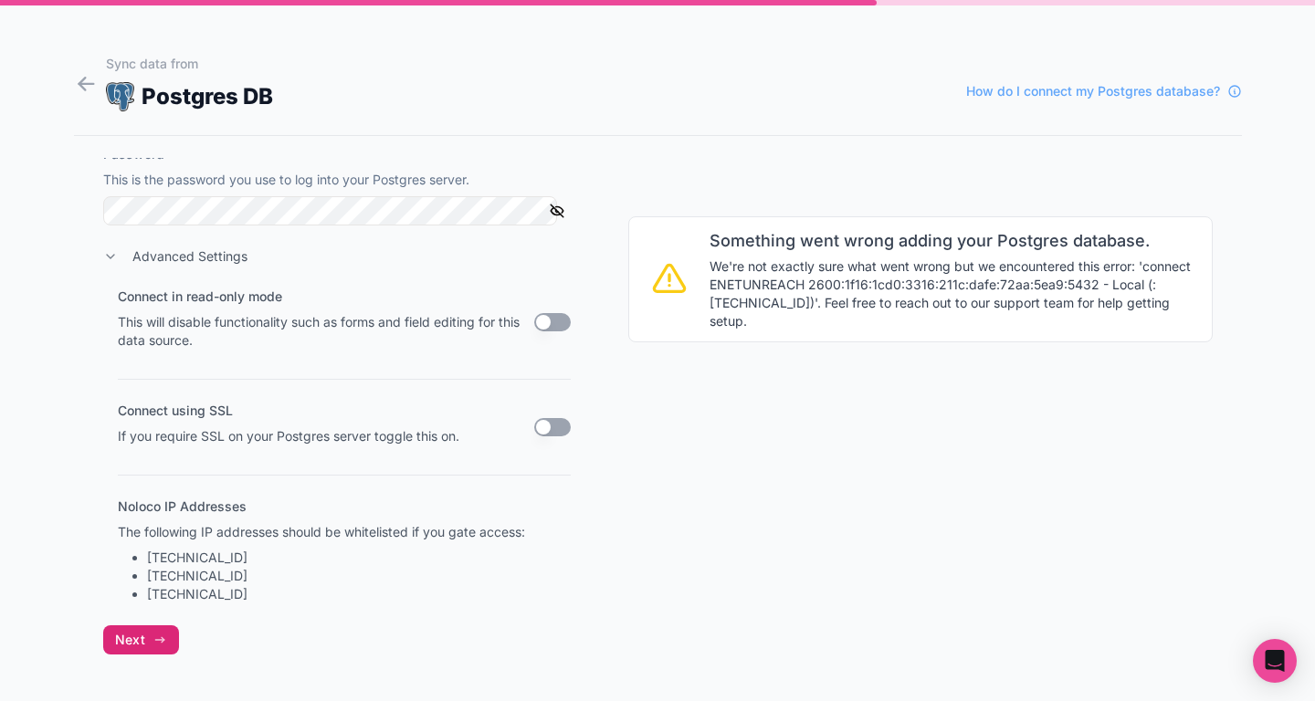
click at [153, 641] on icon "button" at bounding box center [159, 640] width 15 height 15
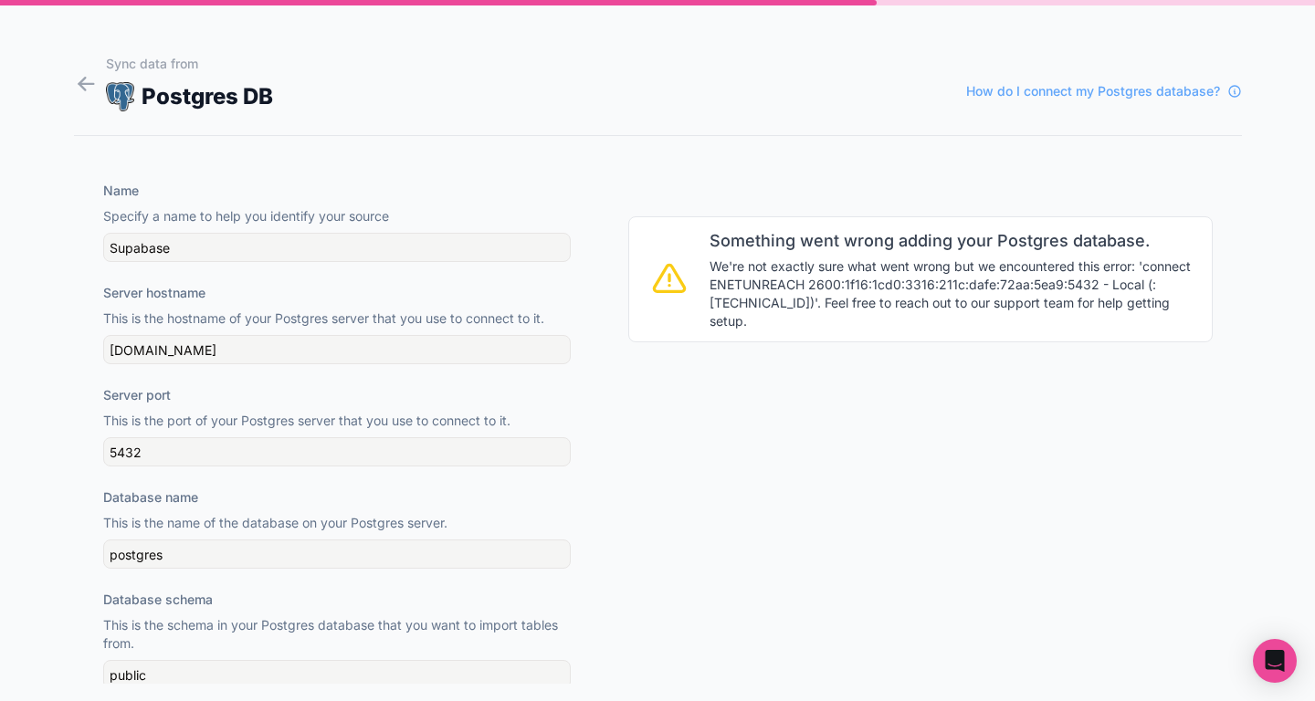
scroll to position [0, 0]
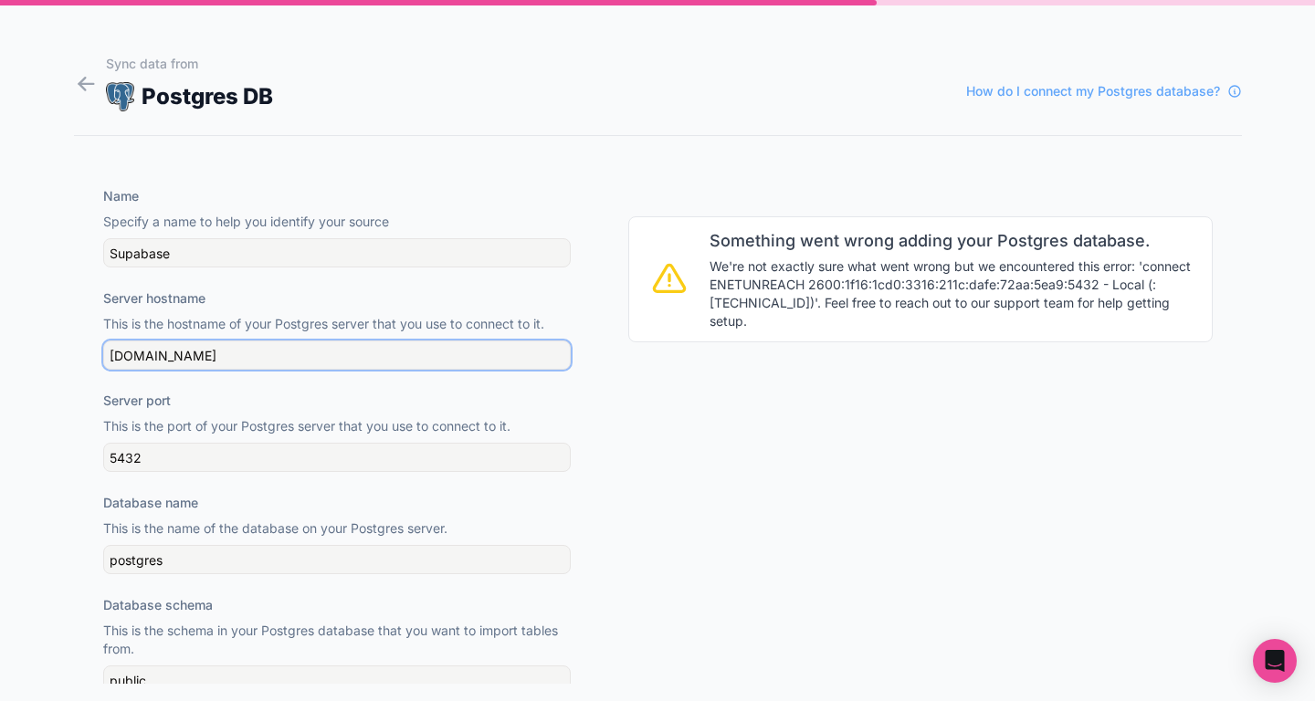
click at [286, 355] on input "db.hotbpjkvhoagizlsdtty.supabase.co" at bounding box center [336, 355] width 467 height 29
paste input "aws-1-us-east-2.pooler.supabase.com"
type input "aws-1-us-east-2.pooler.supabase.com"
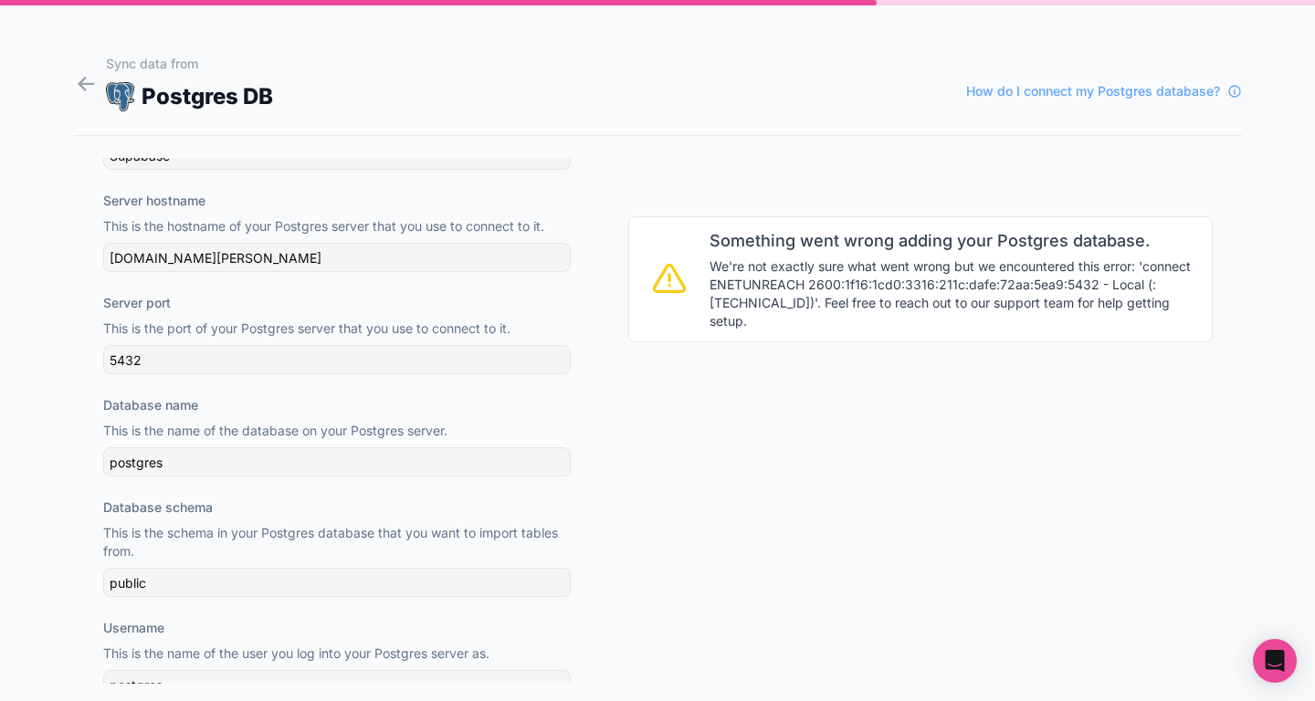
scroll to position [131, 0]
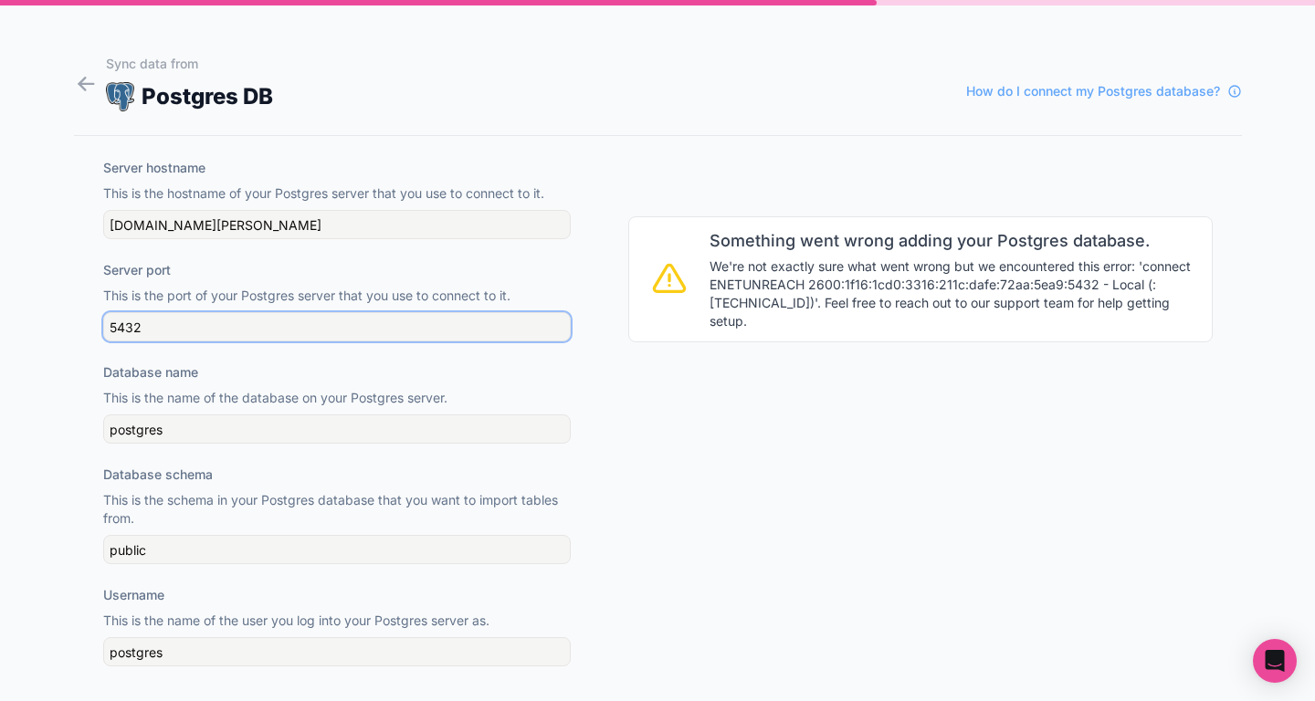
click at [205, 336] on input "5432" at bounding box center [336, 326] width 467 height 29
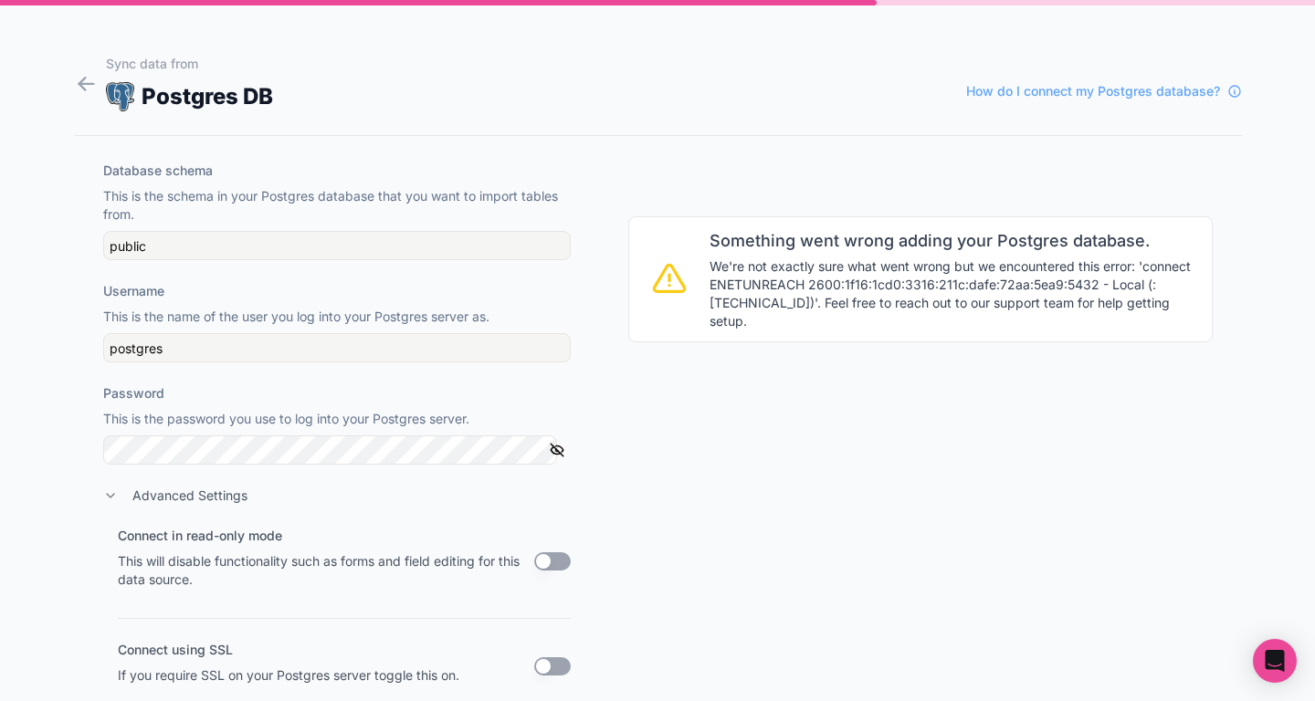
scroll to position [446, 0]
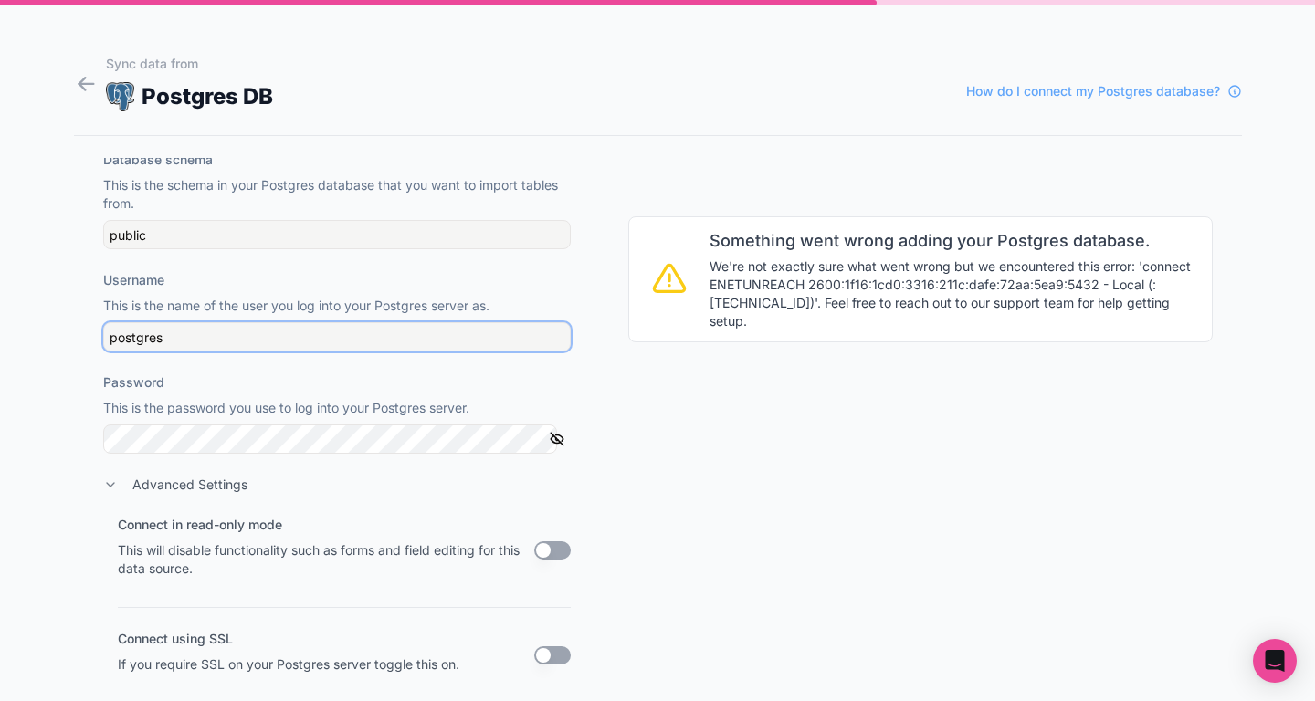
click at [181, 335] on input "postgres" at bounding box center [336, 336] width 467 height 29
paste input ".hotbpjkvhoagizlsdtty"
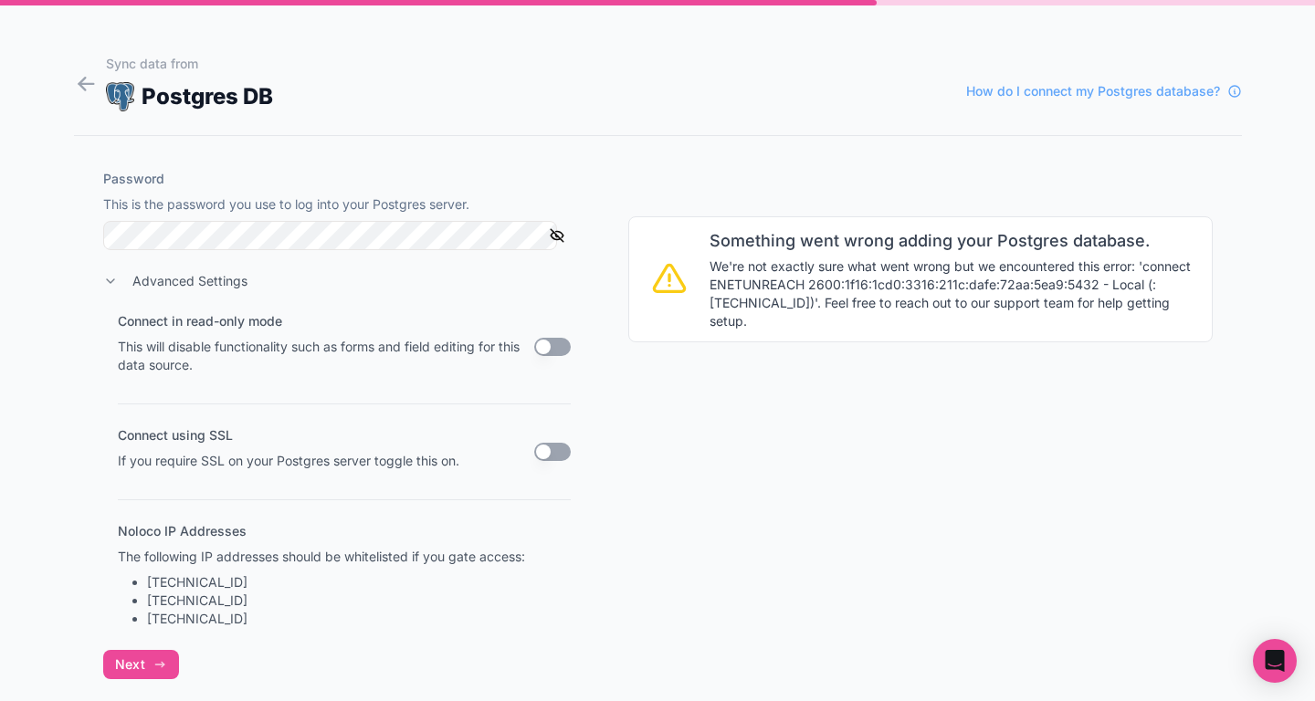
scroll to position [674, 0]
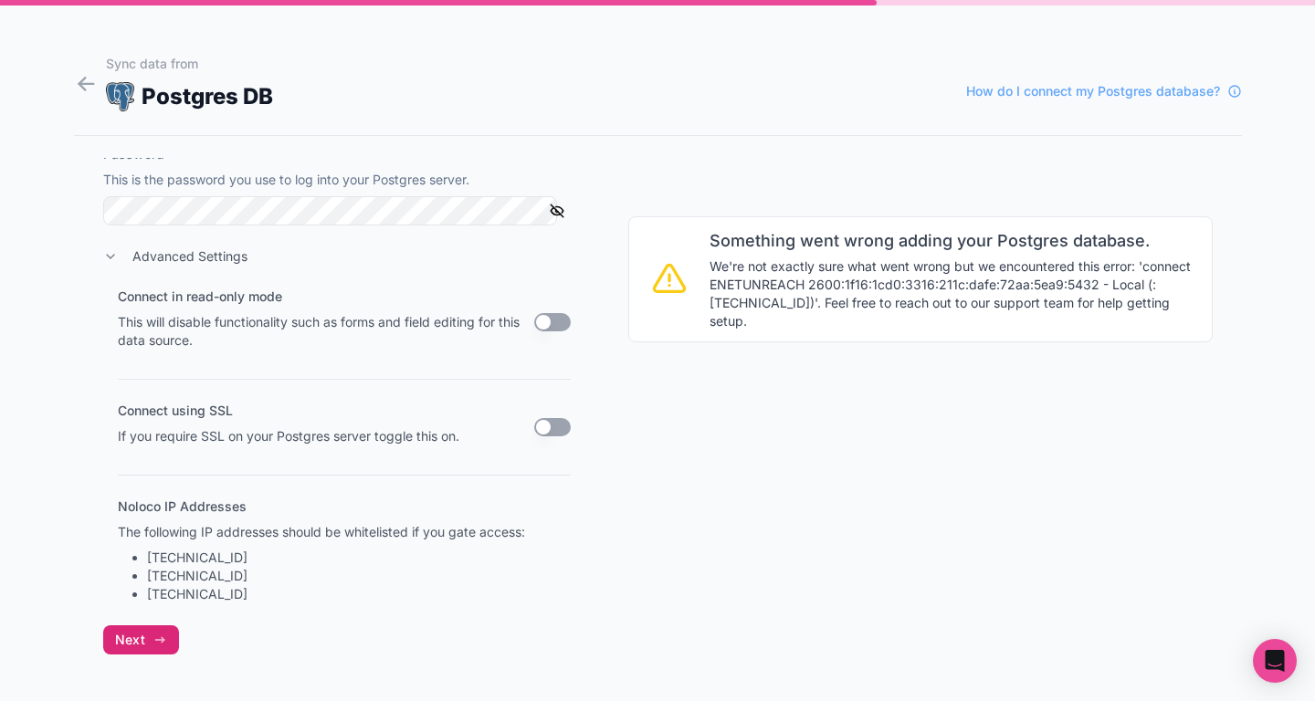
type input "postgres.hotbpjkvhoagizlsdtty"
click at [150, 654] on button "Next" at bounding box center [141, 639] width 76 height 29
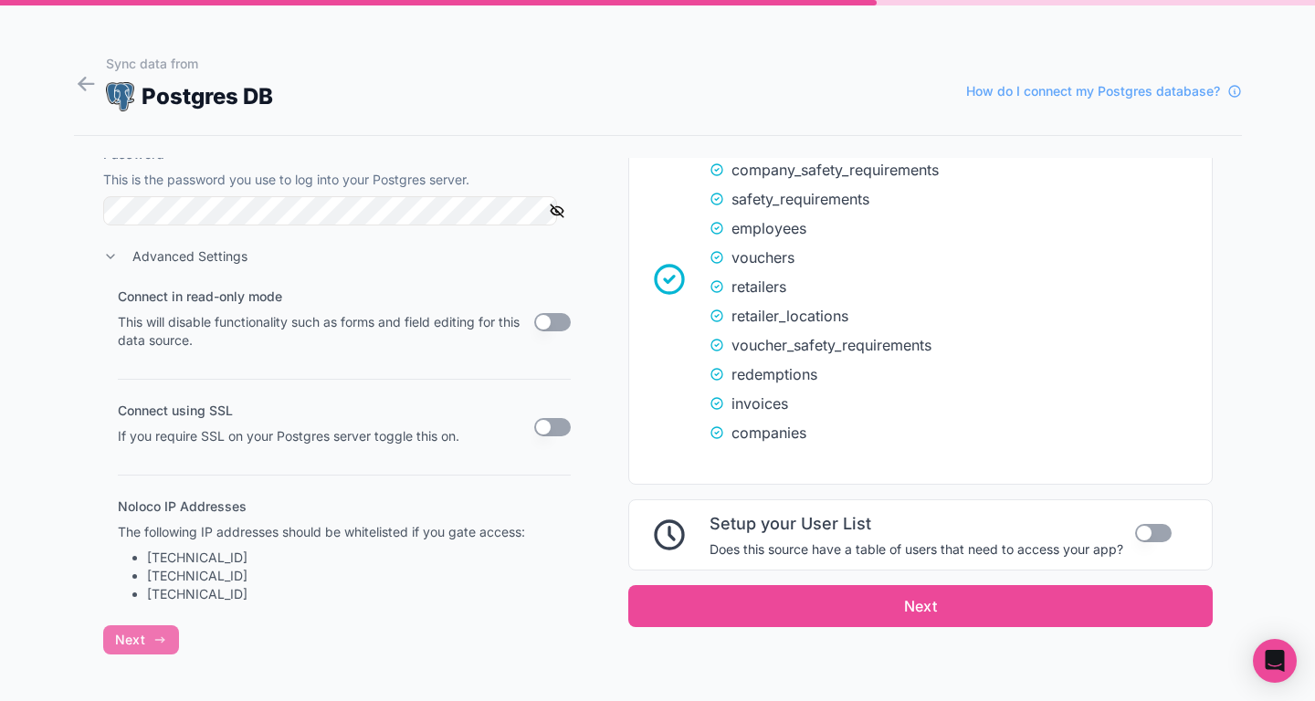
scroll to position [506, 0]
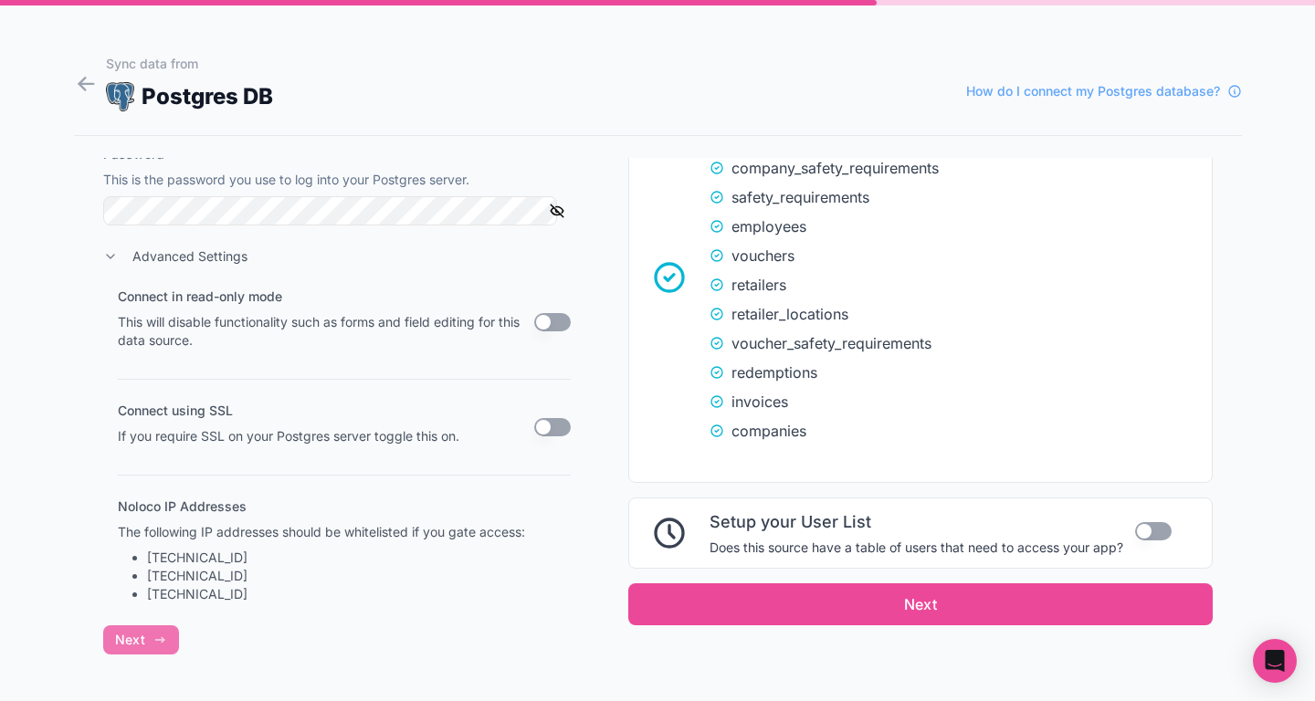
click at [534, 430] on button "Use setting" at bounding box center [552, 427] width 37 height 18
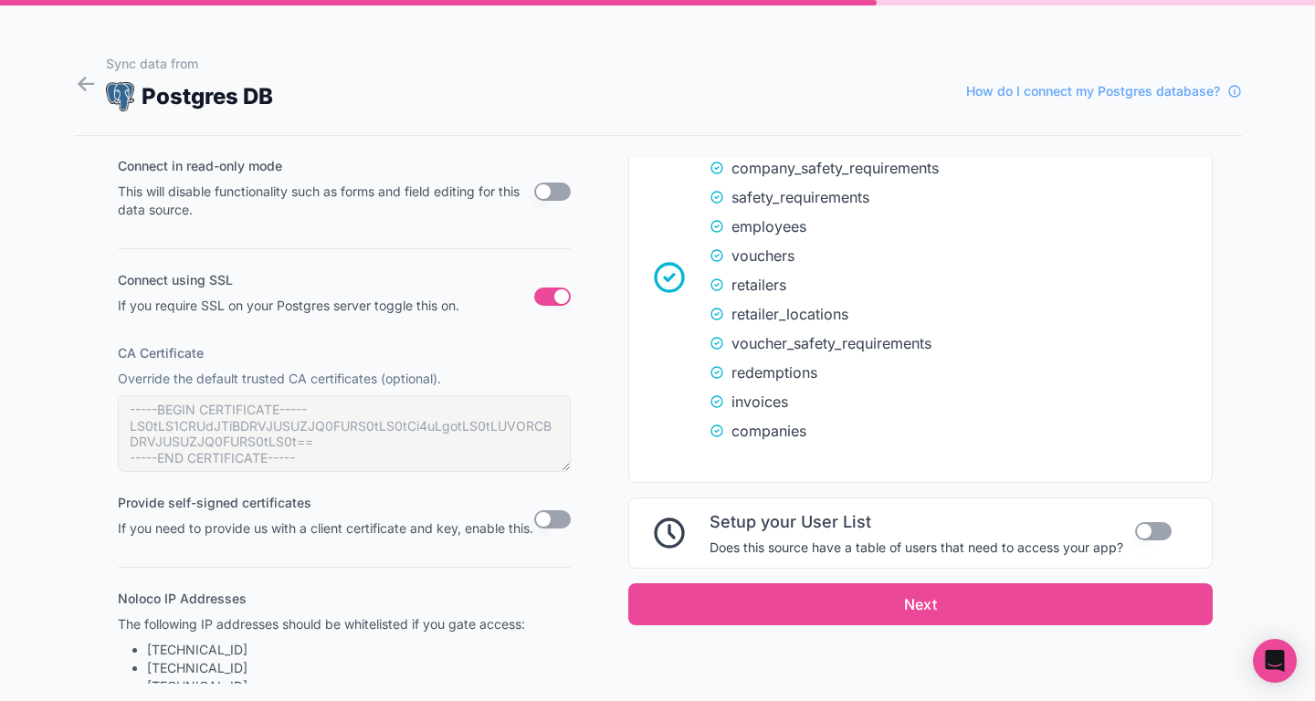
scroll to position [808, 0]
drag, startPoint x: 121, startPoint y: 276, endPoint x: 301, endPoint y: 333, distance: 189.7
click at [281, 329] on div "Connect in read-only mode This will disable functionality such as forms and fie…" at bounding box center [336, 422] width 467 height 539
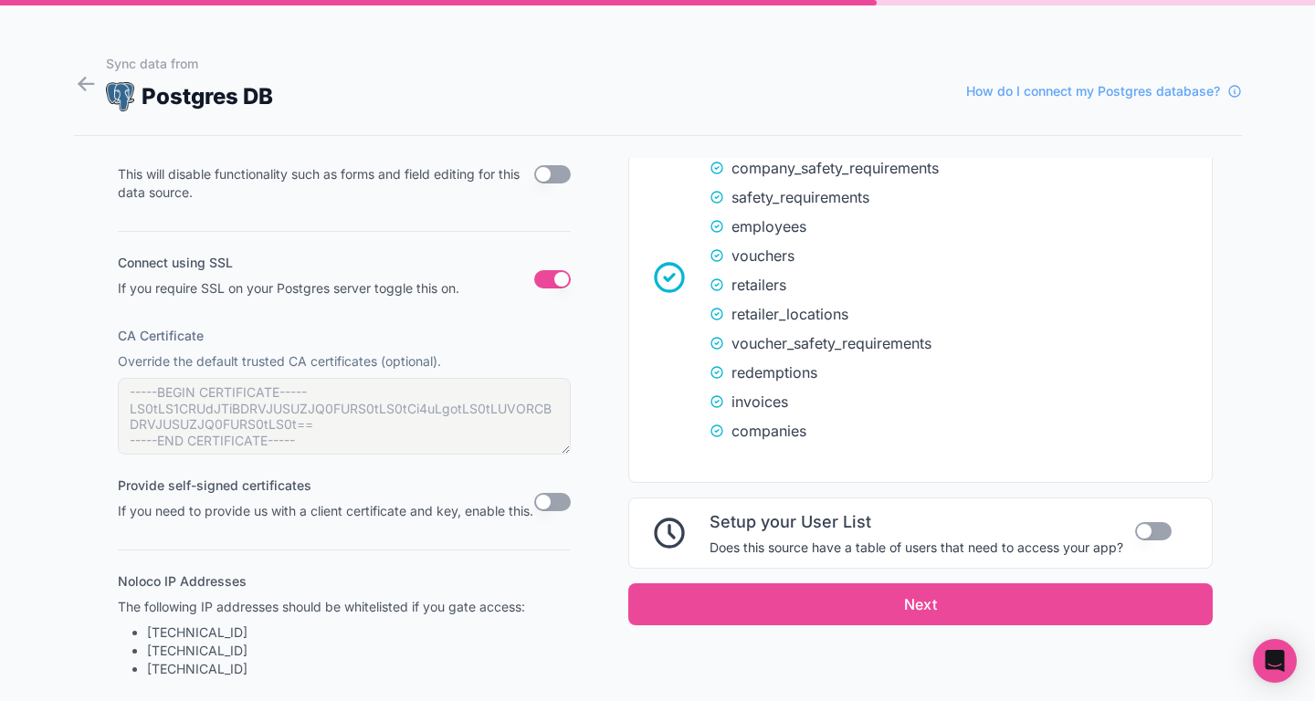
scroll to position [823, 0]
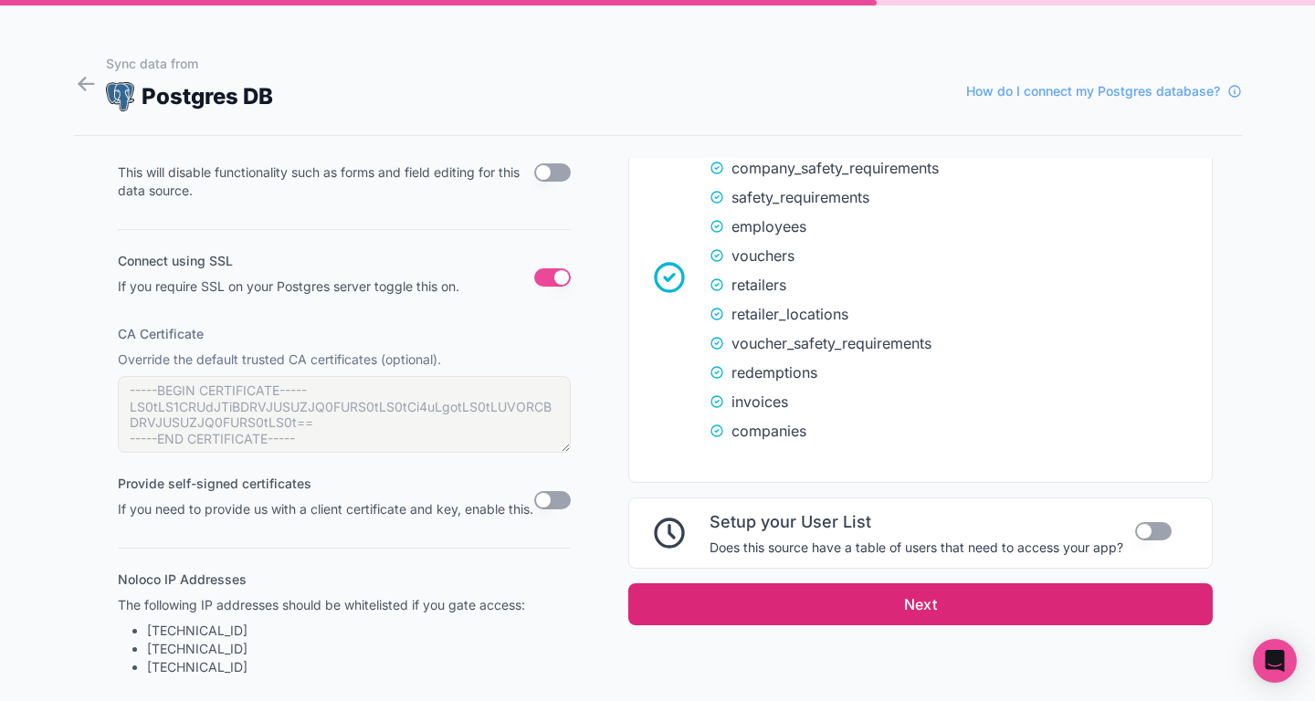
click at [749, 606] on button "Next" at bounding box center [920, 604] width 584 height 42
